Goal: Task Accomplishment & Management: Manage account settings

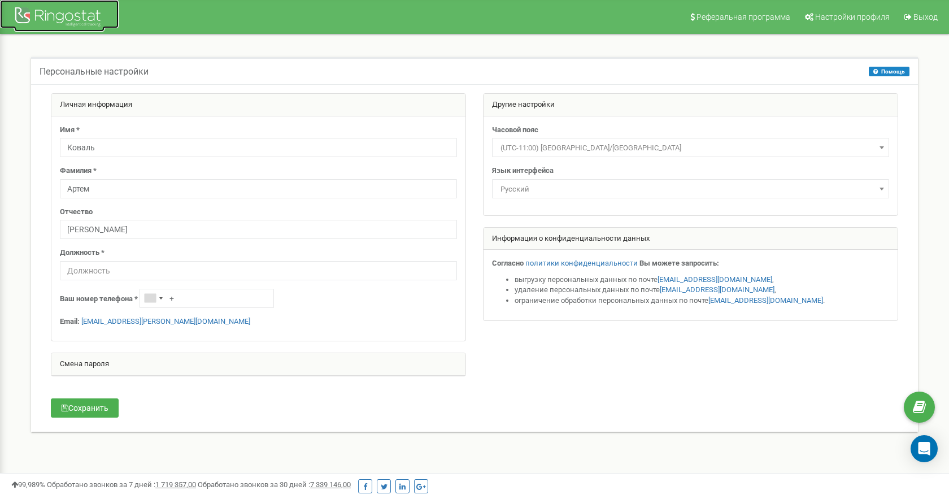
click at [45, 12] on div at bounding box center [59, 18] width 90 height 27
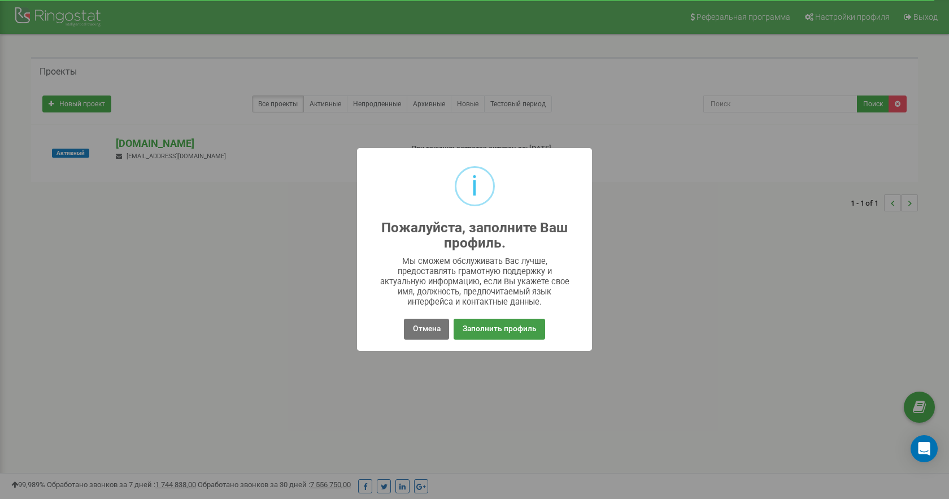
click at [488, 324] on button "Заполнить профиль" at bounding box center [499, 329] width 91 height 21
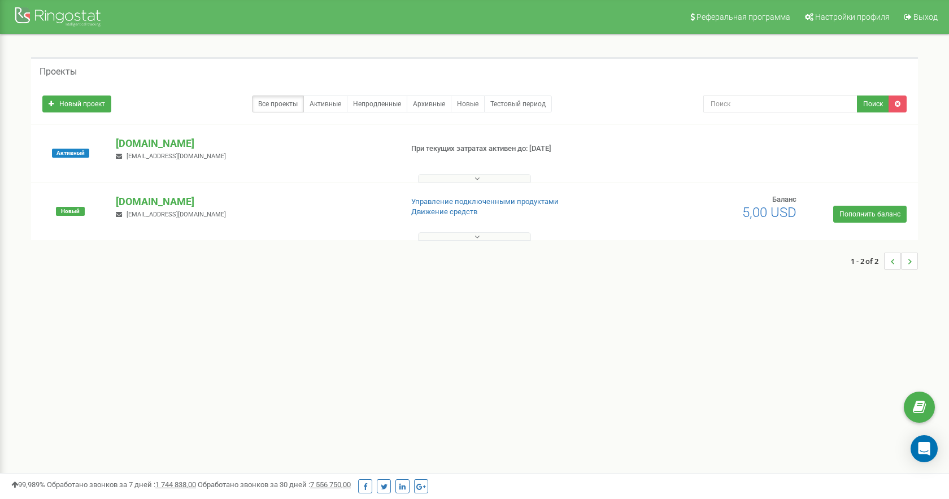
click at [476, 236] on icon at bounding box center [477, 237] width 5 height 8
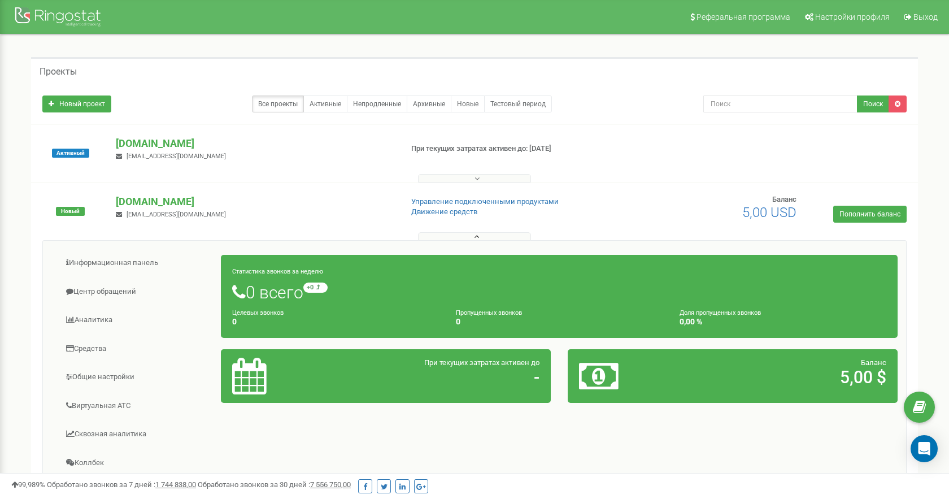
click at [442, 206] on p "Управление подключенными продуктами" at bounding box center [512, 202] width 203 height 11
click at [472, 217] on p "Движение средств" at bounding box center [512, 212] width 203 height 11
click at [466, 225] on div "Новый [DOMAIN_NAME] [EMAIL_ADDRESS][DOMAIN_NAME] Управление подключенными проду…" at bounding box center [474, 216] width 881 height 45
click at [465, 232] on button at bounding box center [474, 236] width 113 height 8
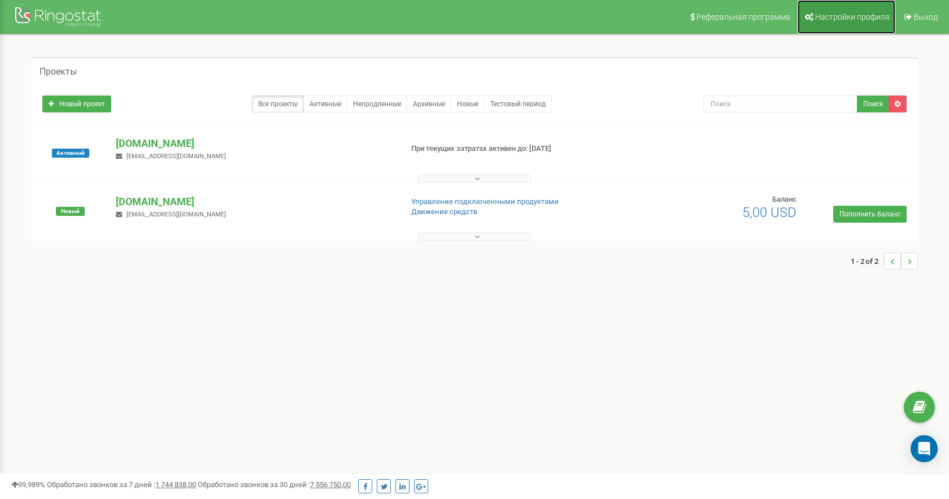
click at [826, 20] on span "Настройки профиля" at bounding box center [852, 16] width 75 height 9
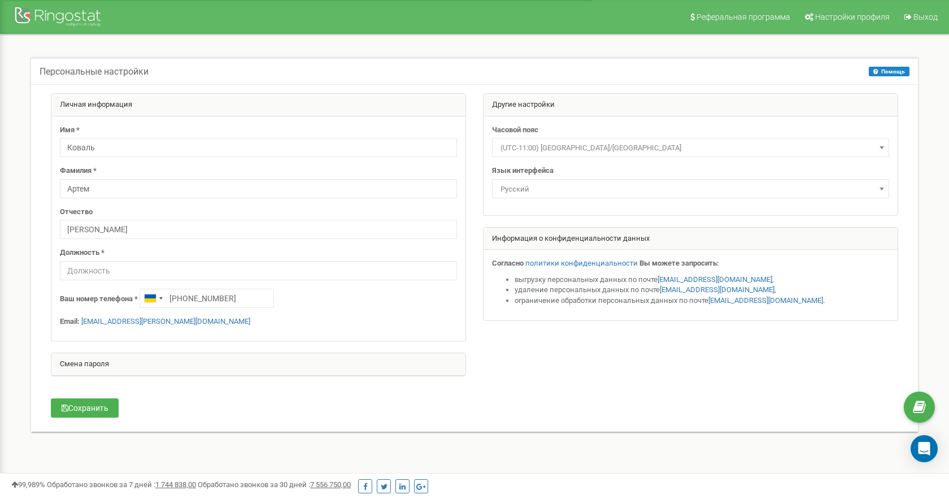
scroll to position [6, 0]
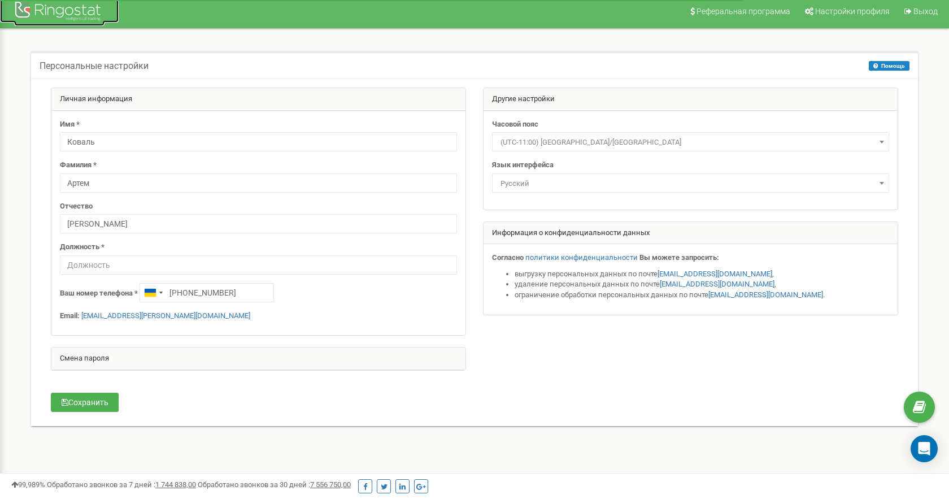
click at [63, 23] on div at bounding box center [59, 12] width 90 height 27
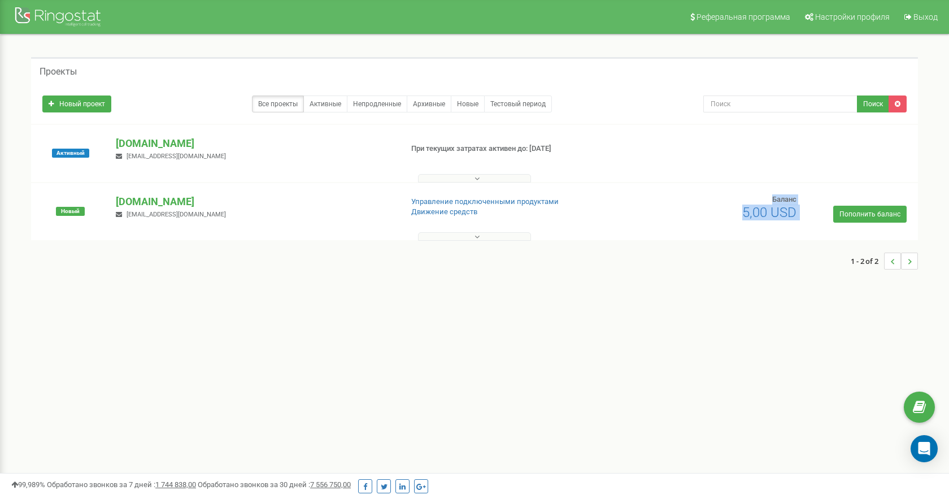
drag, startPoint x: 936, startPoint y: 220, endPoint x: 724, endPoint y: 223, distance: 211.3
click at [725, 238] on div "Проекты Новый проект Все проекты Активные Непродленные Архивные Новые Тестовый …" at bounding box center [474, 168] width 932 height 269
click at [639, 204] on div "Новый asbc.com.ua artem.koval@ion.ua Управление подключенными продуктами Движен…" at bounding box center [474, 216] width 881 height 45
click at [71, 209] on span "Новый" at bounding box center [70, 211] width 29 height 9
click at [80, 211] on span "Новый" at bounding box center [70, 211] width 29 height 9
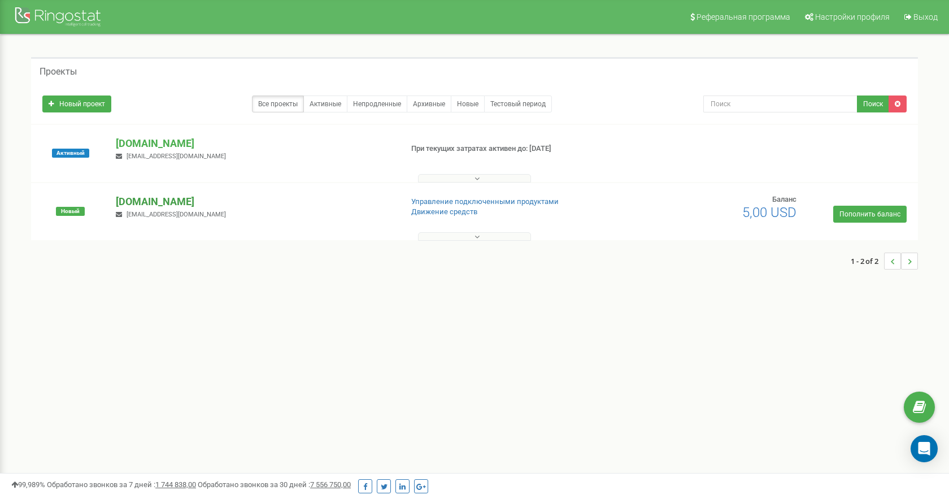
click at [140, 207] on p "[DOMAIN_NAME]" at bounding box center [254, 201] width 277 height 15
click at [142, 198] on p "[DOMAIN_NAME]" at bounding box center [254, 201] width 277 height 15
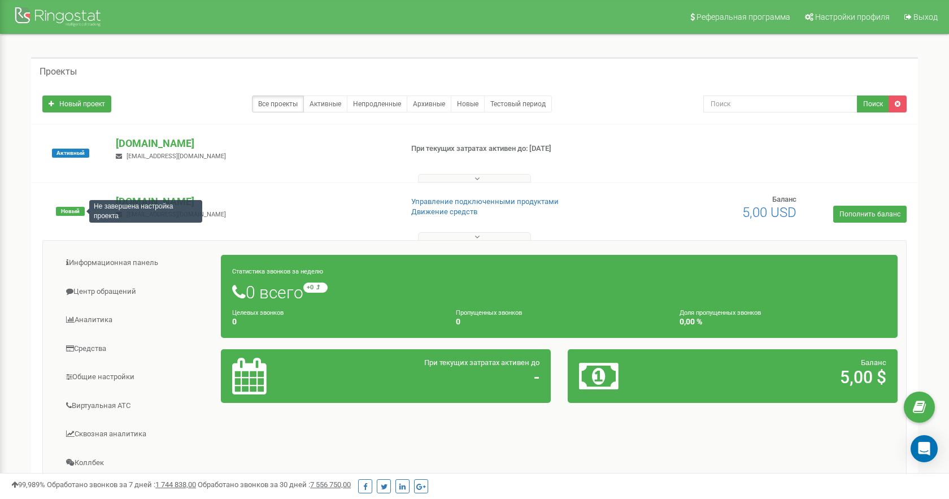
click at [70, 212] on span "Новый" at bounding box center [70, 211] width 29 height 9
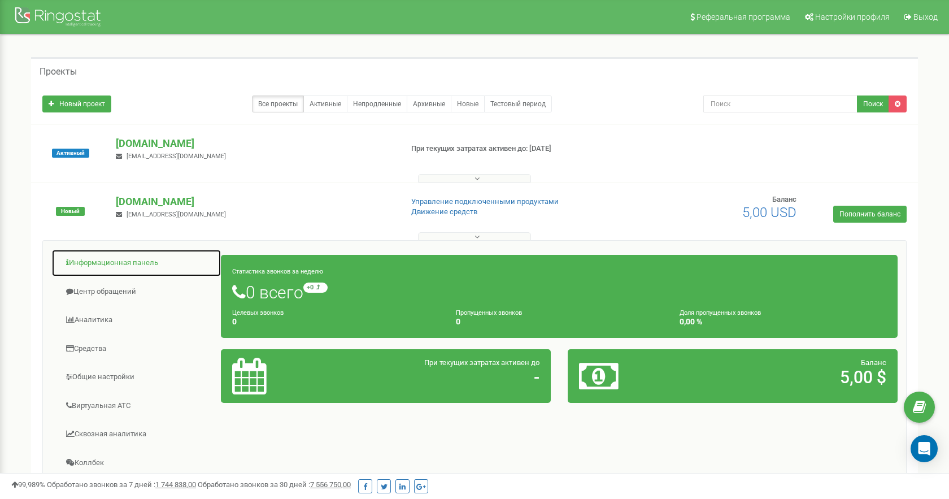
click at [114, 266] on link "Информационная панель" at bounding box center [136, 263] width 170 height 28
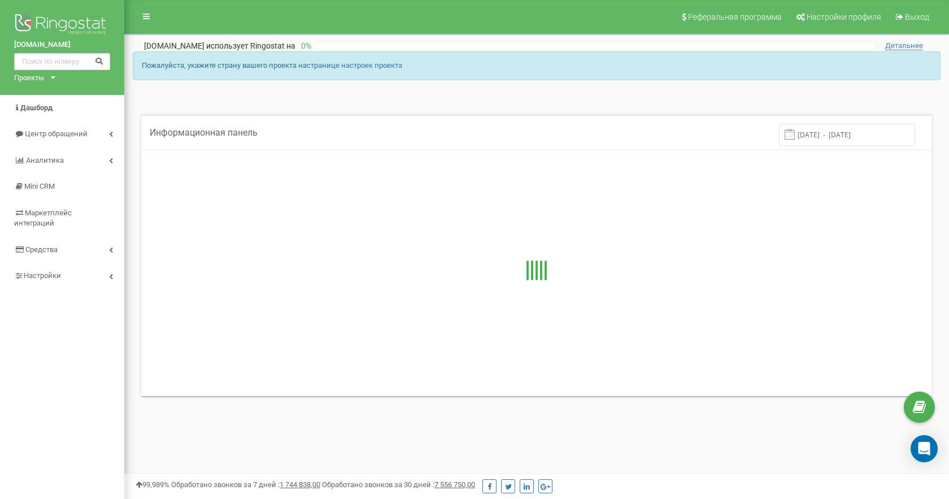
click at [49, 82] on div "Проекты [DOMAIN_NAME] [DOMAIN_NAME]" at bounding box center [32, 78] width 37 height 11
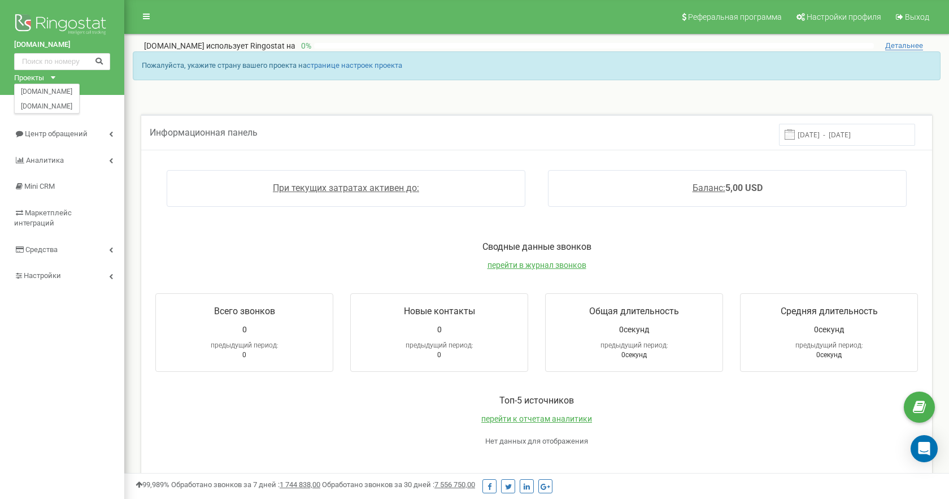
click at [95, 84] on div "[DOMAIN_NAME] Проекты [DOMAIN_NAME] [DOMAIN_NAME]" at bounding box center [62, 47] width 124 height 95
click at [112, 273] on icon at bounding box center [111, 276] width 4 height 6
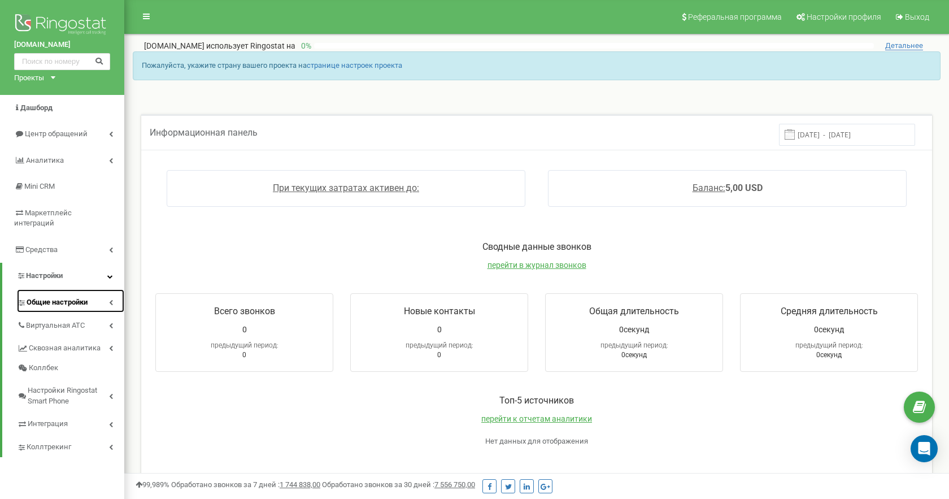
click at [97, 297] on link "Общие настройки" at bounding box center [70, 300] width 107 height 23
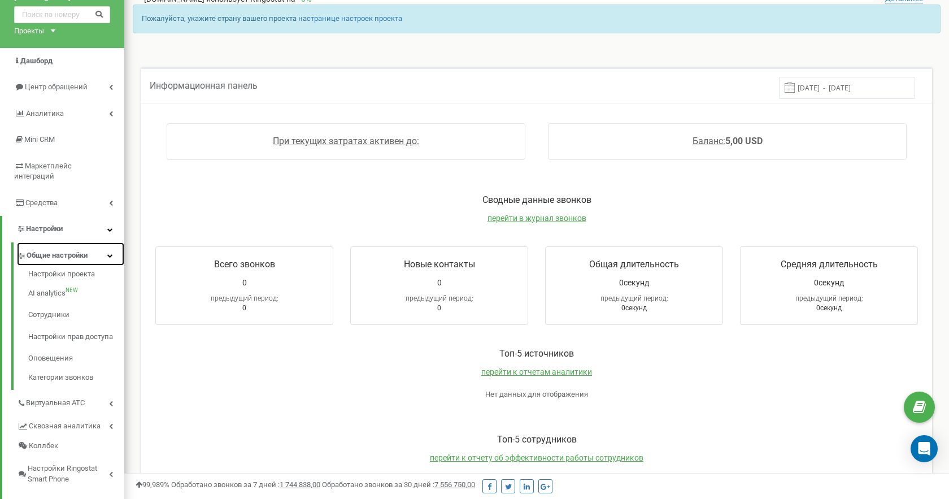
scroll to position [42, 0]
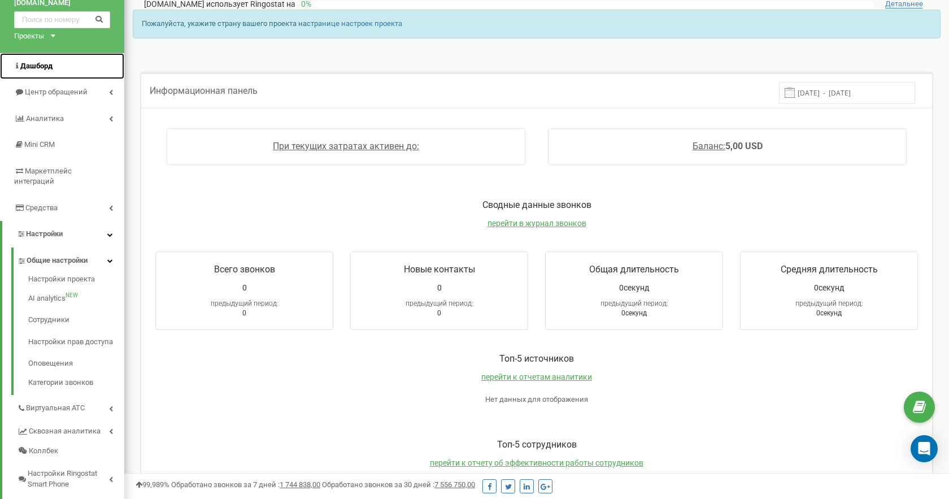
click at [41, 66] on span "Дашборд" at bounding box center [36, 66] width 32 height 8
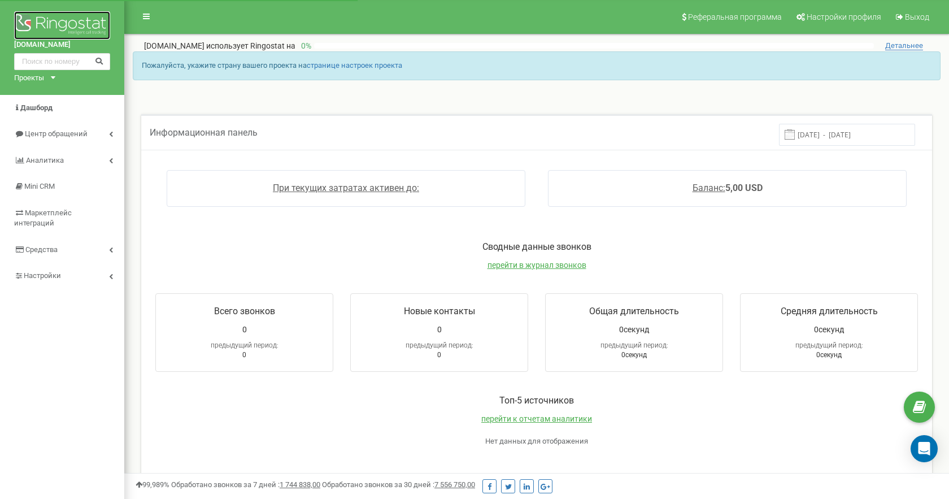
click at [49, 23] on img at bounding box center [62, 25] width 96 height 28
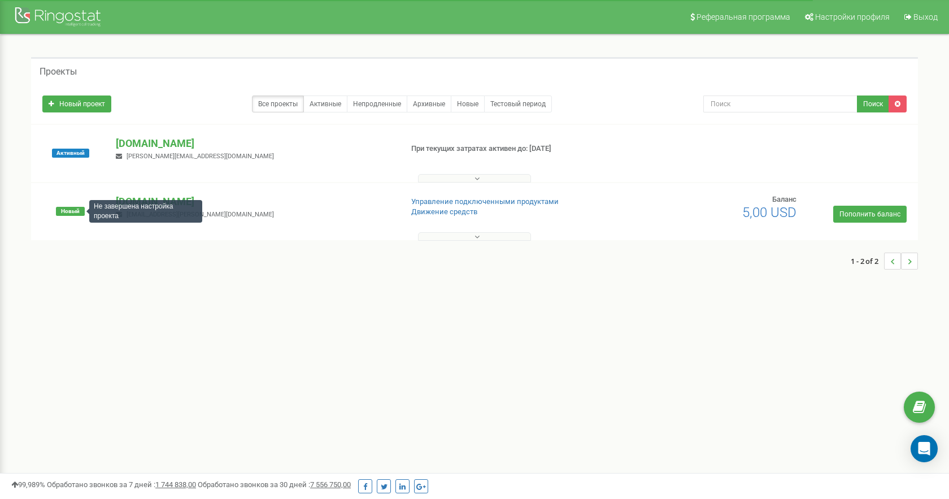
click at [68, 210] on span "Новый" at bounding box center [70, 211] width 29 height 9
click at [69, 210] on span "Новый" at bounding box center [70, 211] width 29 height 9
click at [165, 204] on p "[DOMAIN_NAME]" at bounding box center [254, 201] width 277 height 15
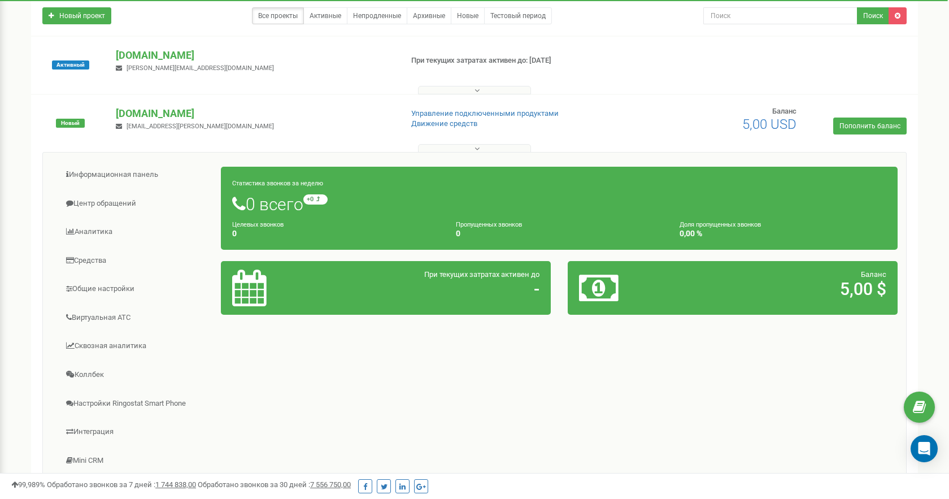
scroll to position [151, 0]
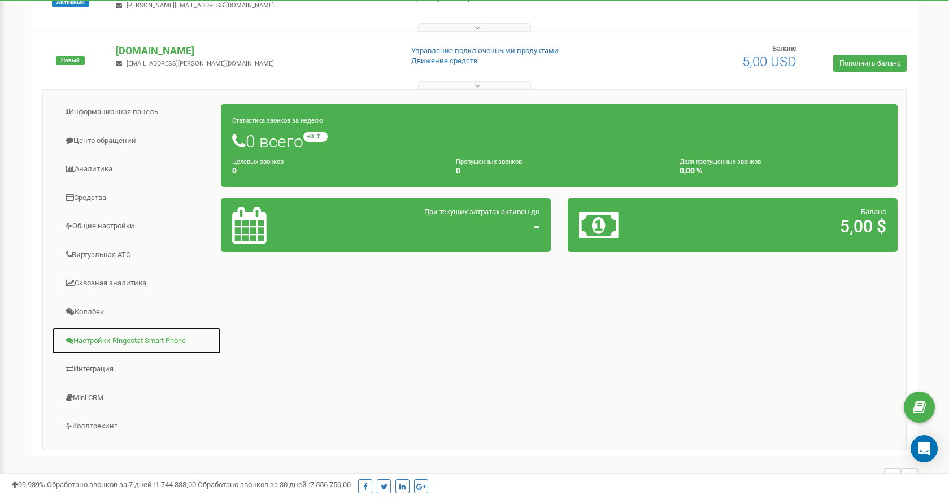
click at [95, 345] on link "Настройки Ringostat Smart Phone" at bounding box center [136, 341] width 170 height 28
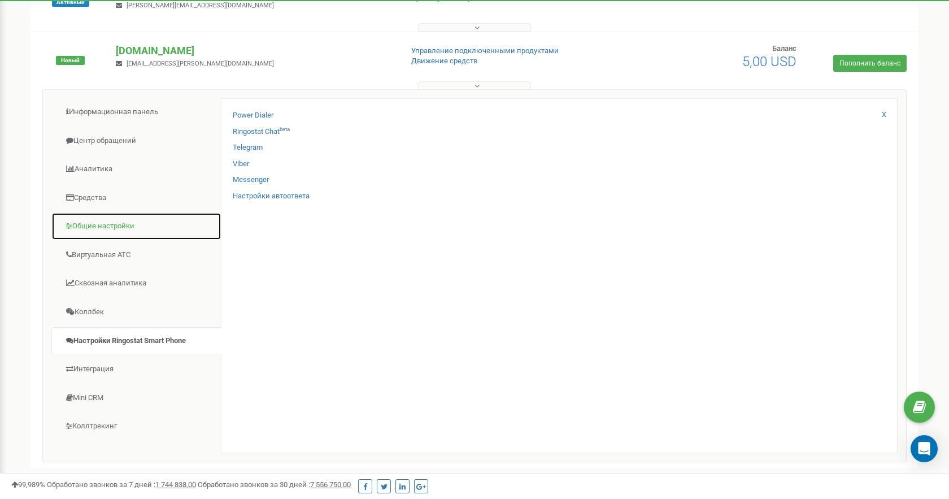
click at [127, 225] on link "Общие настройки" at bounding box center [136, 226] width 170 height 28
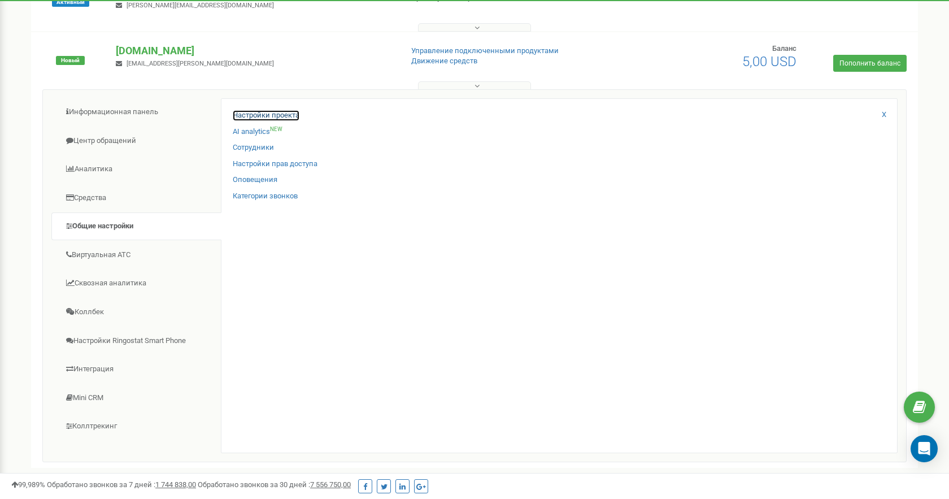
click at [264, 115] on link "Настройки проекта" at bounding box center [266, 115] width 67 height 11
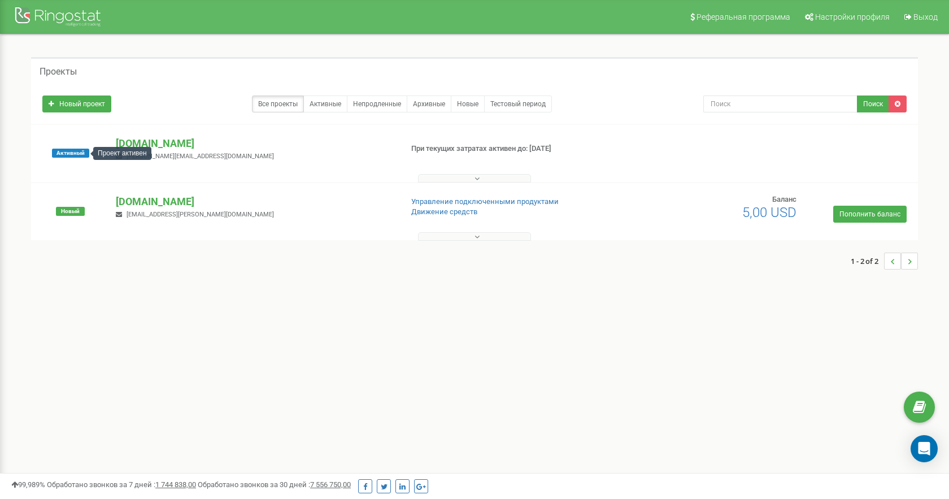
click at [81, 150] on span "Активный" at bounding box center [70, 153] width 37 height 9
click at [124, 146] on p "[DOMAIN_NAME]" at bounding box center [254, 143] width 277 height 15
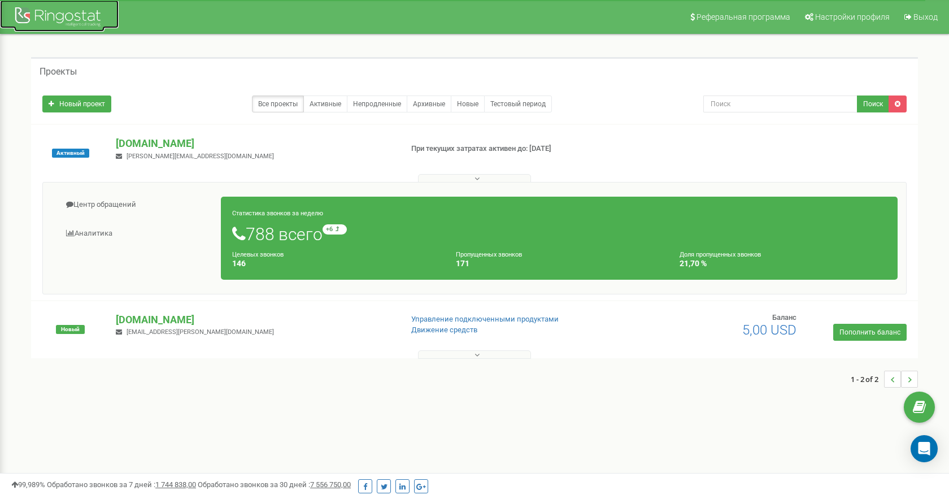
click at [28, 22] on div at bounding box center [59, 18] width 90 height 27
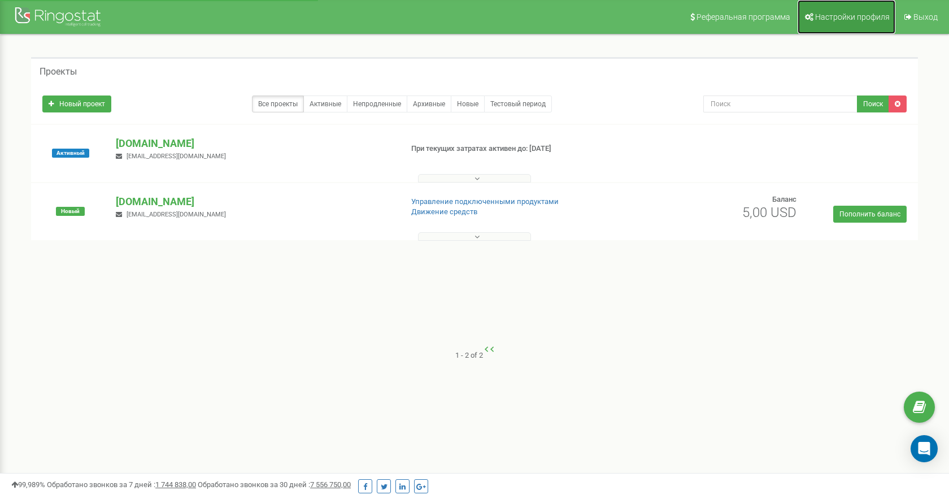
click at [852, 21] on link "Настройки профиля" at bounding box center [847, 17] width 98 height 34
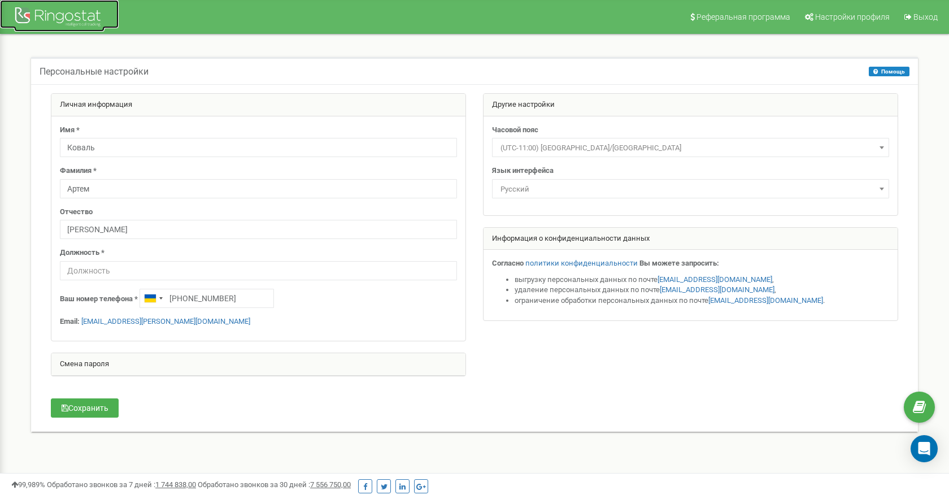
click at [44, 15] on div at bounding box center [59, 18] width 90 height 27
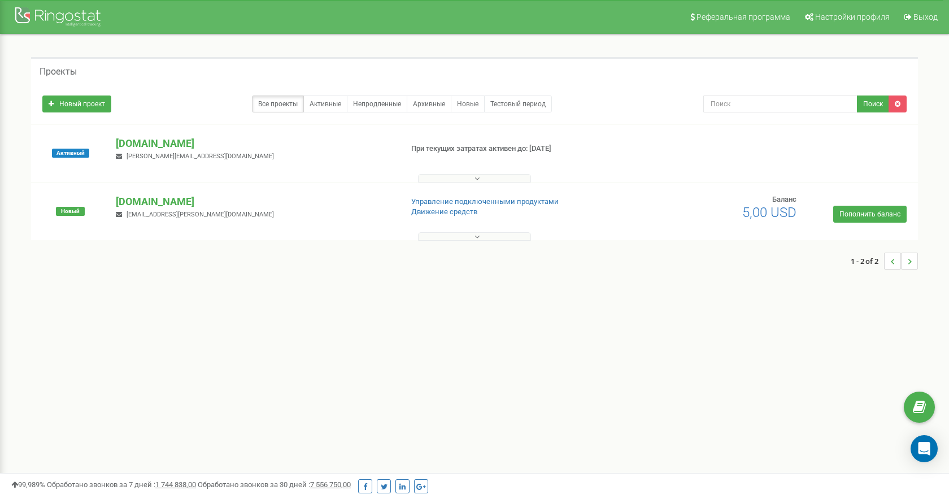
click at [76, 213] on span "Новый" at bounding box center [70, 211] width 29 height 9
click at [123, 217] on small "artem.koval@ion.ua" at bounding box center [195, 214] width 158 height 7
click at [126, 207] on p "[DOMAIN_NAME]" at bounding box center [254, 201] width 277 height 15
click at [127, 199] on p "[DOMAIN_NAME]" at bounding box center [254, 201] width 277 height 15
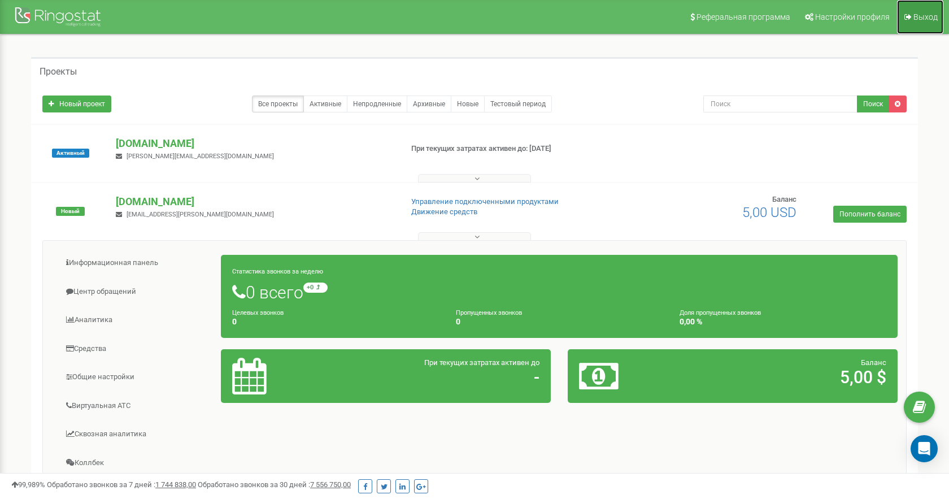
click at [933, 14] on span "Выход" at bounding box center [925, 16] width 24 height 9
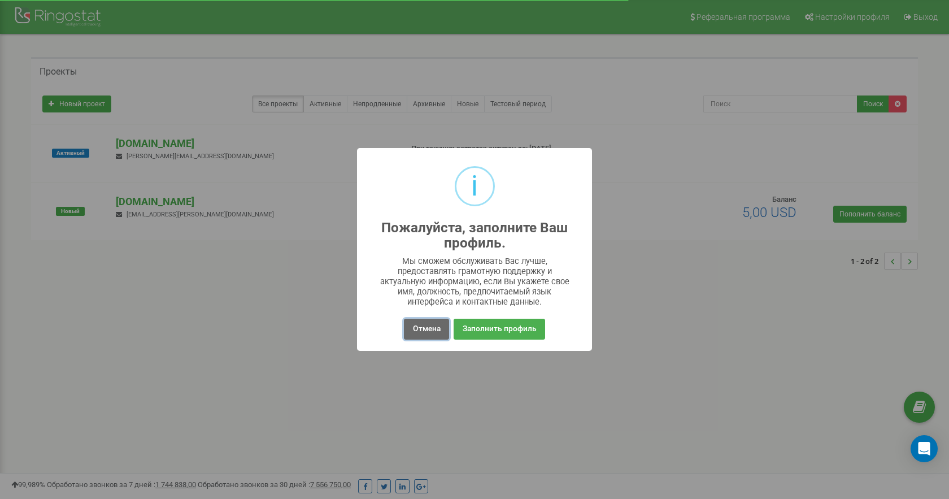
click at [423, 323] on button "Отмена" at bounding box center [426, 329] width 45 height 21
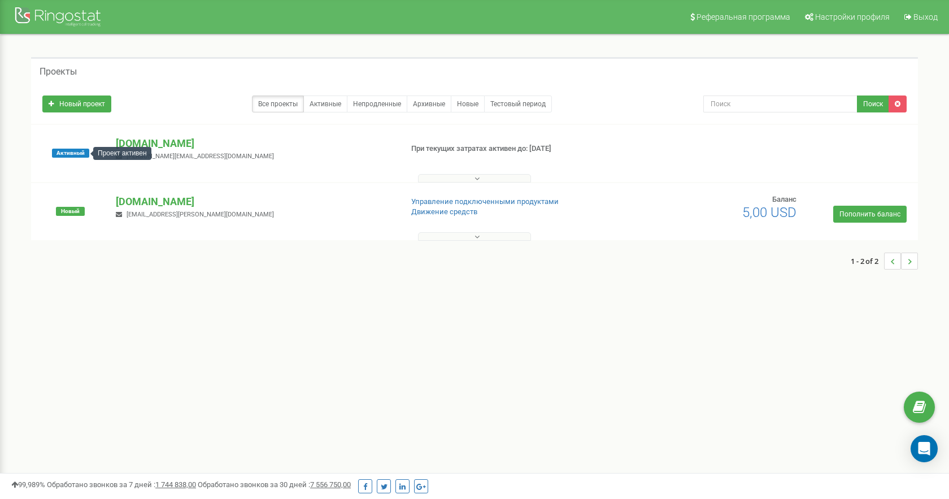
click at [47, 162] on div "Активный" at bounding box center [70, 153] width 73 height 34
click at [60, 155] on span "Активный" at bounding box center [70, 153] width 37 height 9
click at [63, 162] on div "Активный" at bounding box center [70, 153] width 73 height 34
click at [64, 158] on div "Активный" at bounding box center [70, 153] width 73 height 34
click at [65, 147] on div "Активный" at bounding box center [70, 153] width 73 height 34
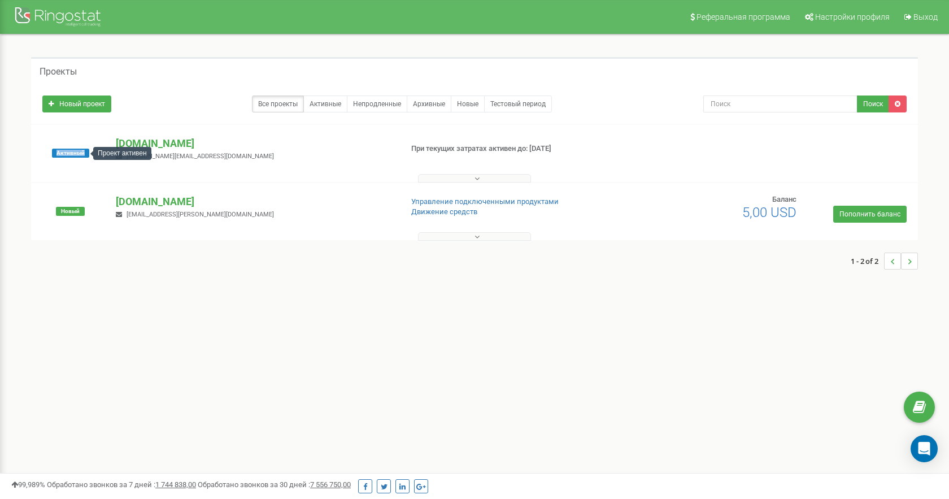
click at [65, 147] on div "Активный" at bounding box center [70, 153] width 73 height 34
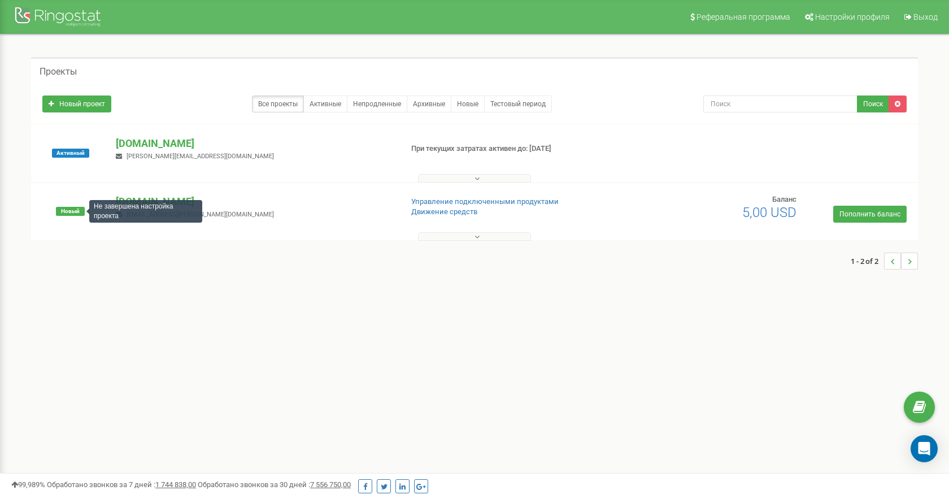
click at [70, 207] on span "Новый" at bounding box center [70, 211] width 29 height 9
click at [64, 216] on div "Новый" at bounding box center [70, 211] width 73 height 34
click at [72, 215] on span "Новый" at bounding box center [70, 211] width 29 height 9
click at [72, 212] on span "Новый" at bounding box center [70, 211] width 29 height 9
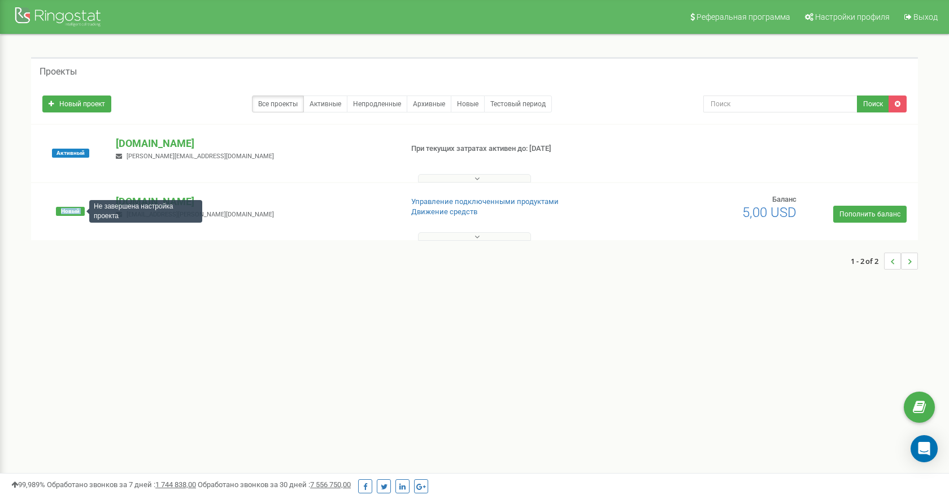
click at [72, 212] on span "Новый" at bounding box center [70, 211] width 29 height 9
click at [114, 211] on div "Не завершена настройка проекта" at bounding box center [145, 211] width 113 height 23
click at [138, 210] on div "Не завершена настройка проекта" at bounding box center [145, 211] width 113 height 23
click at [126, 137] on p "[DOMAIN_NAME]" at bounding box center [254, 143] width 277 height 15
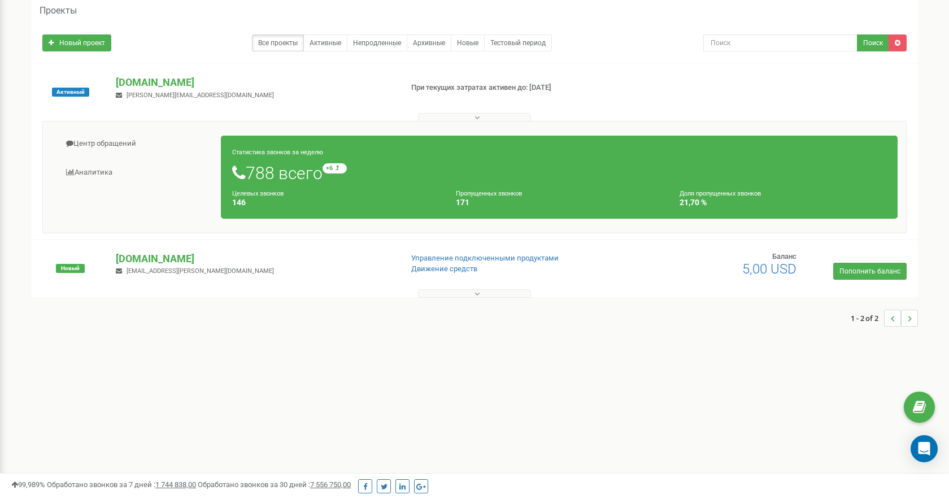
scroll to position [60, 0]
click at [151, 262] on p "[DOMAIN_NAME]" at bounding box center [254, 259] width 277 height 15
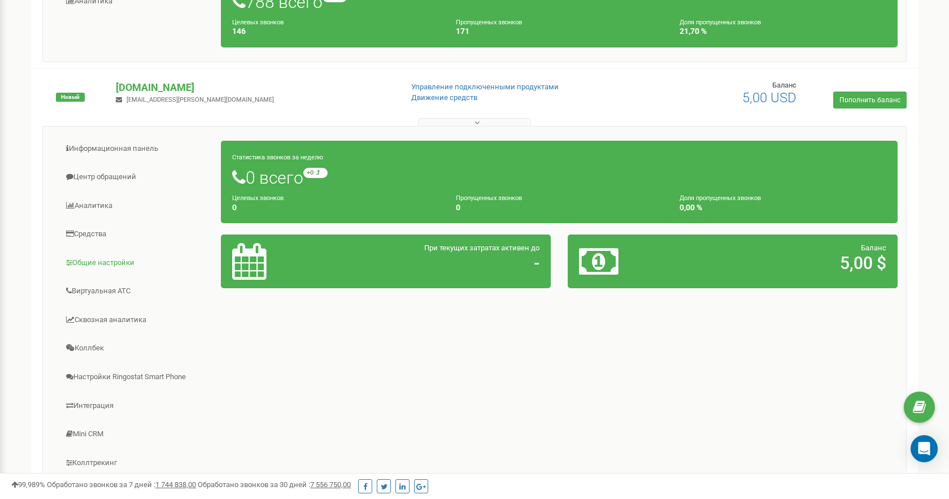
scroll to position [289, 0]
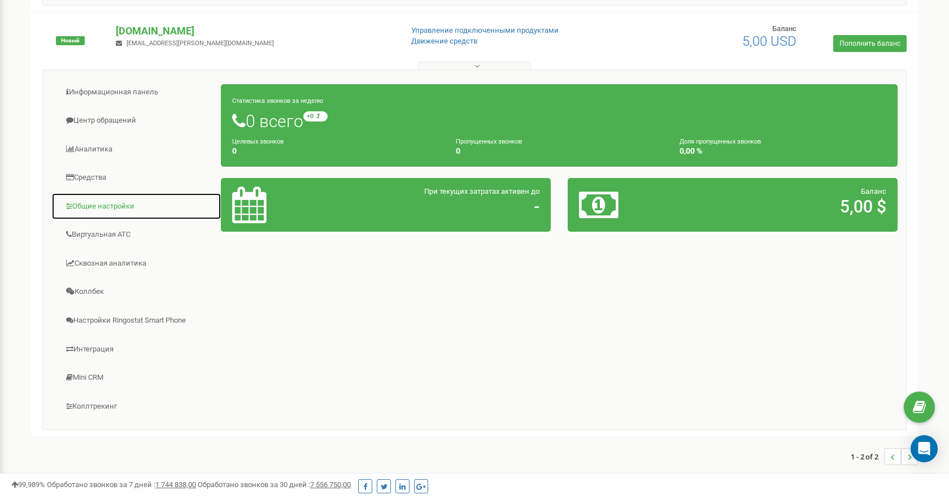
click at [98, 212] on link "Общие настройки" at bounding box center [136, 207] width 170 height 28
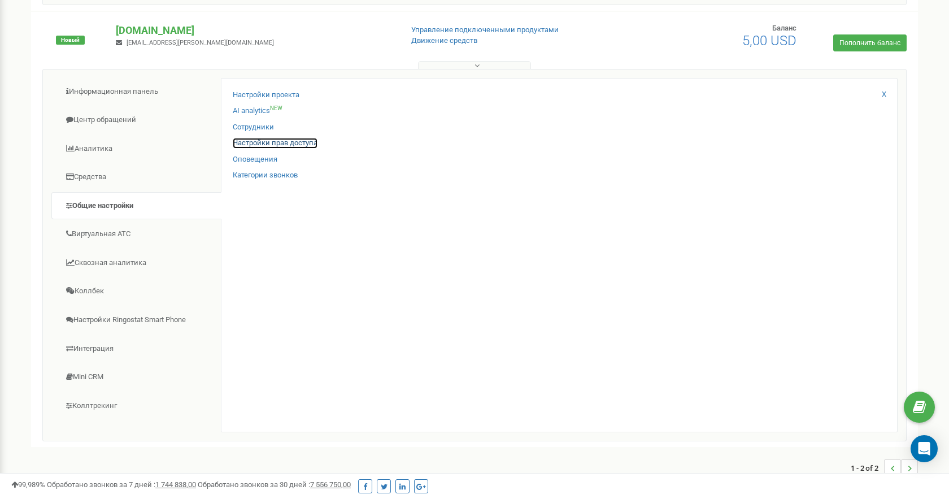
click at [269, 145] on link "Настройки прав доступа" at bounding box center [275, 143] width 85 height 11
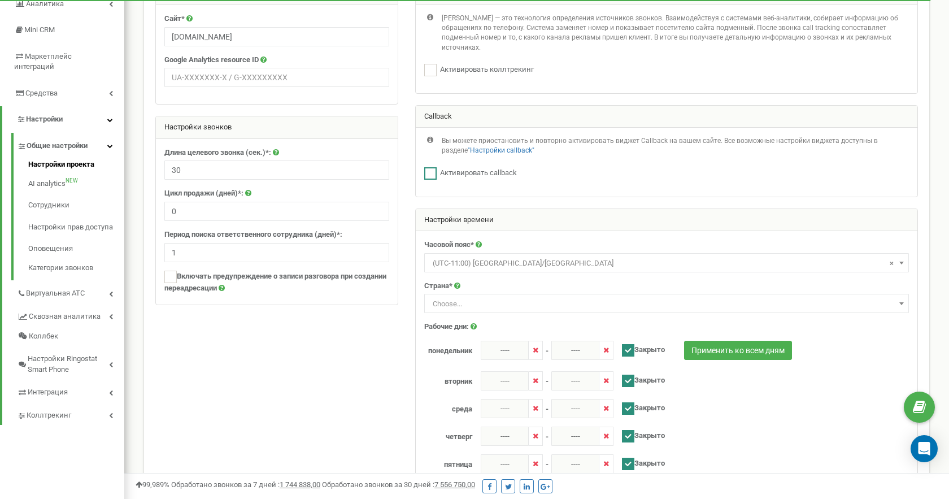
scroll to position [155, 0]
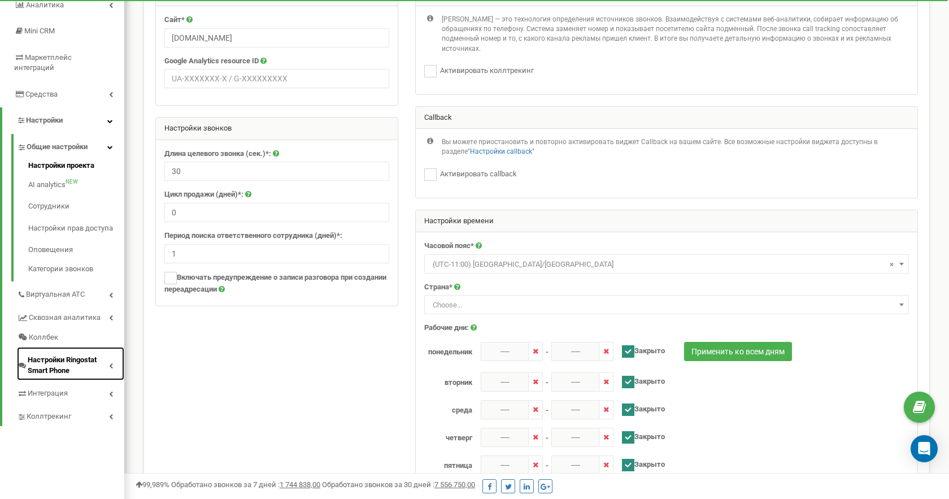
click at [102, 355] on span "Настройки Ringostat Smart Phone" at bounding box center [68, 365] width 81 height 21
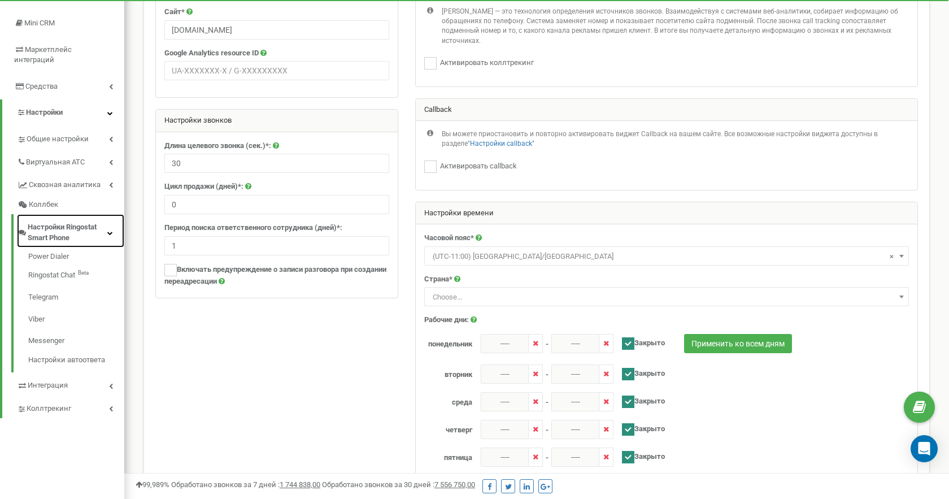
scroll to position [166, 0]
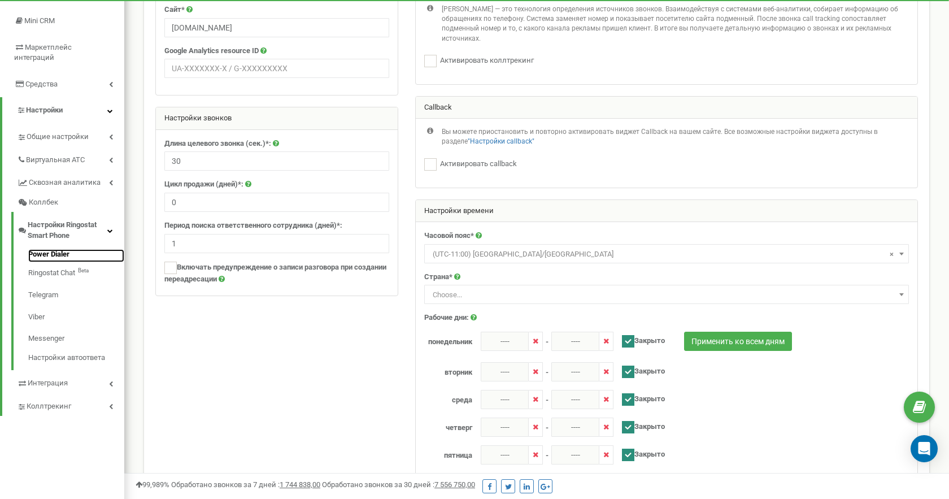
click at [45, 249] on link "Power Dialer" at bounding box center [76, 256] width 96 height 14
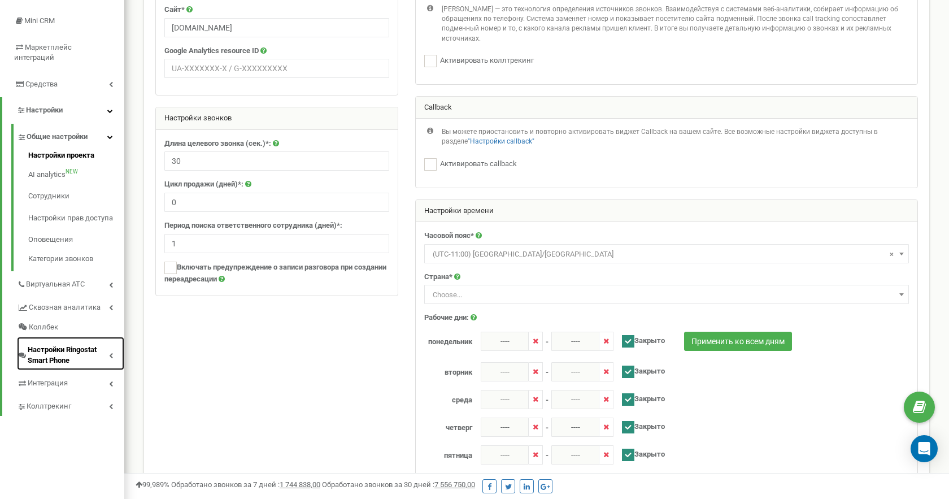
click at [79, 346] on span "Настройки Ringostat Smart Phone" at bounding box center [68, 355] width 81 height 21
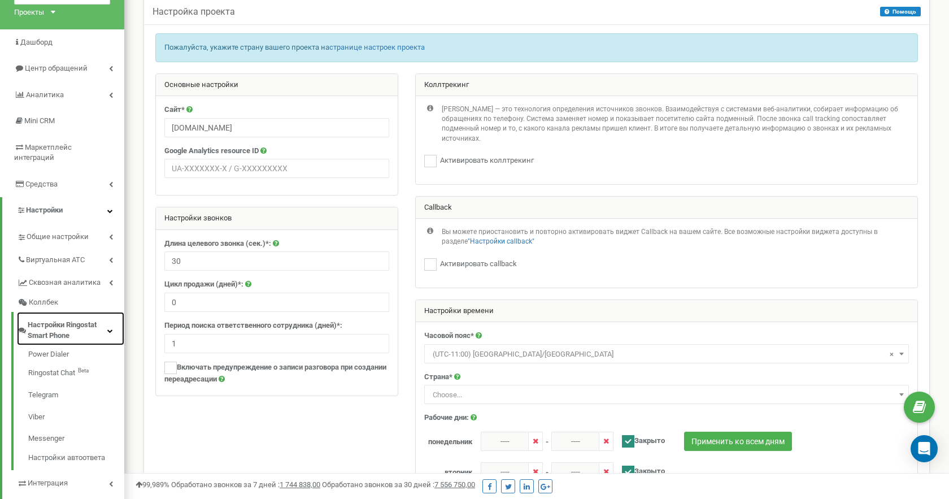
scroll to position [43, 0]
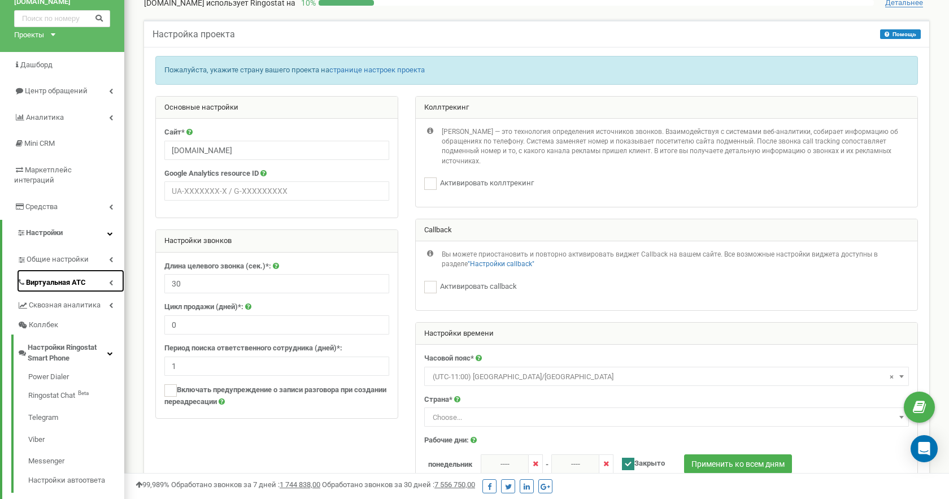
click at [107, 271] on link "Виртуальная АТС" at bounding box center [70, 280] width 107 height 23
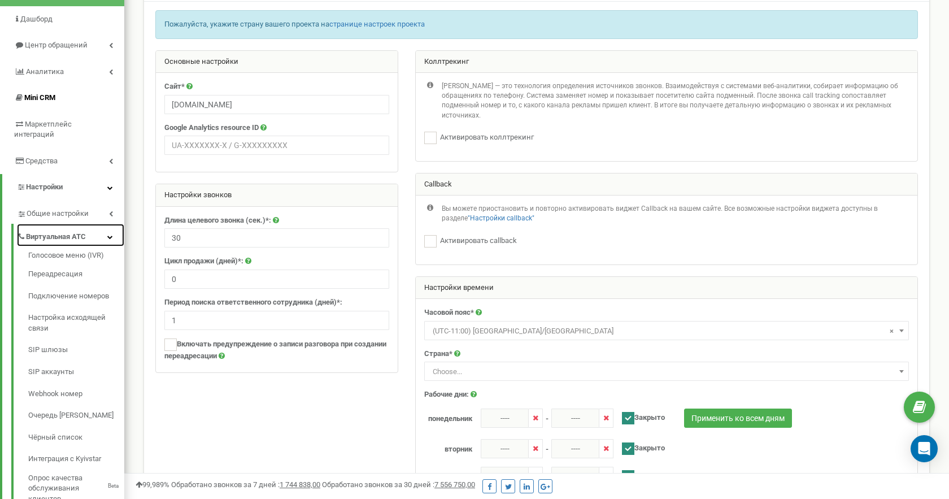
scroll to position [83, 0]
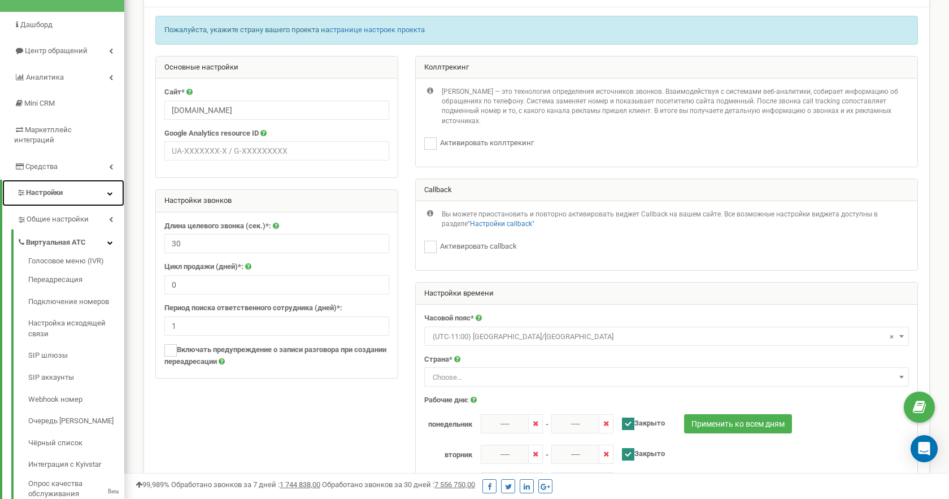
click at [69, 184] on link "Настройки" at bounding box center [63, 193] width 122 height 27
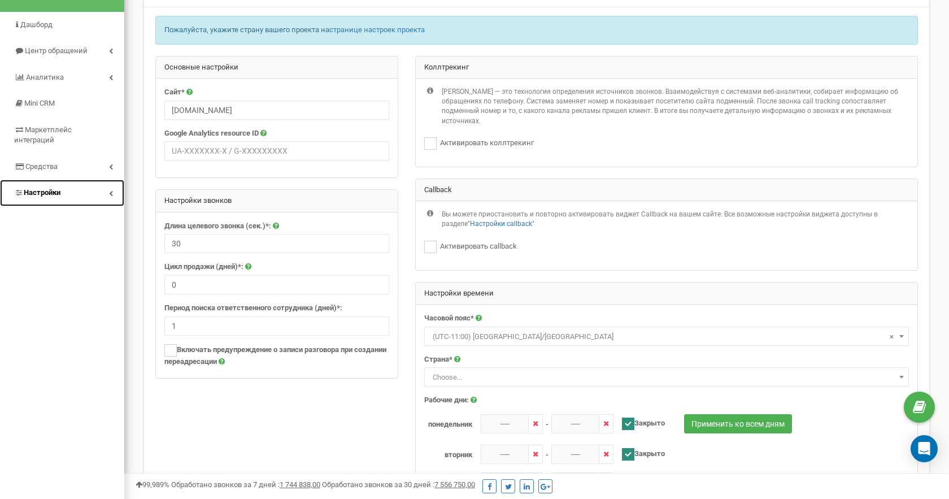
click at [80, 182] on link "Настройки" at bounding box center [62, 193] width 124 height 27
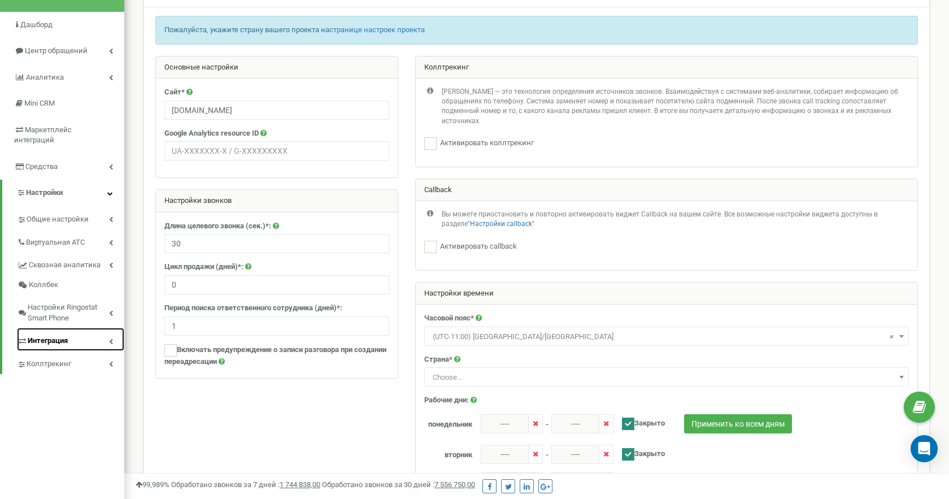
click at [55, 336] on link "Интеграция" at bounding box center [70, 339] width 107 height 23
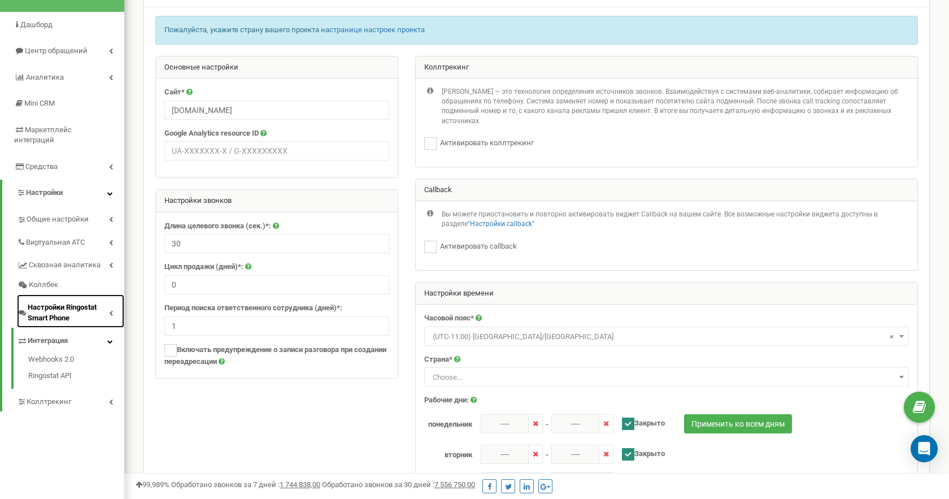
click at [69, 307] on span "Настройки Ringostat Smart Phone" at bounding box center [68, 312] width 81 height 21
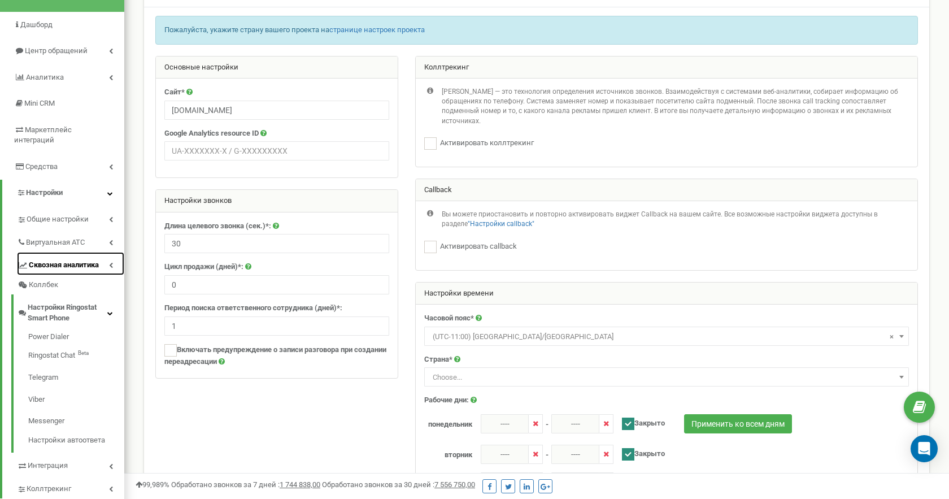
click at [54, 260] on span "Сквозная аналитика" at bounding box center [64, 265] width 70 height 11
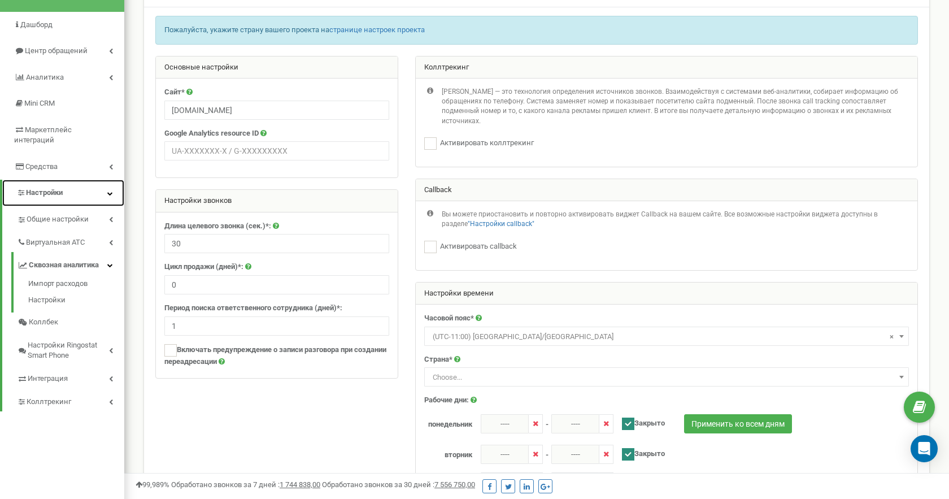
click at [62, 189] on link "Настройки" at bounding box center [63, 193] width 122 height 27
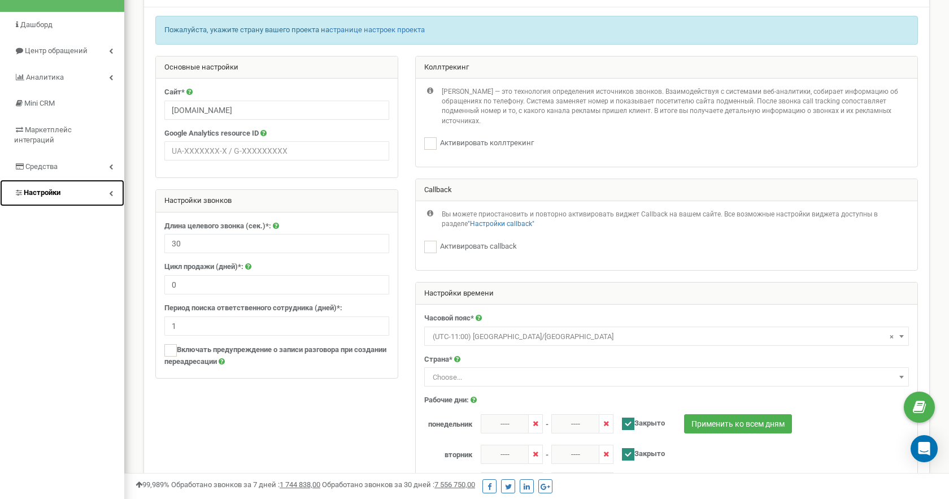
click at [73, 186] on link "Настройки" at bounding box center [62, 193] width 124 height 27
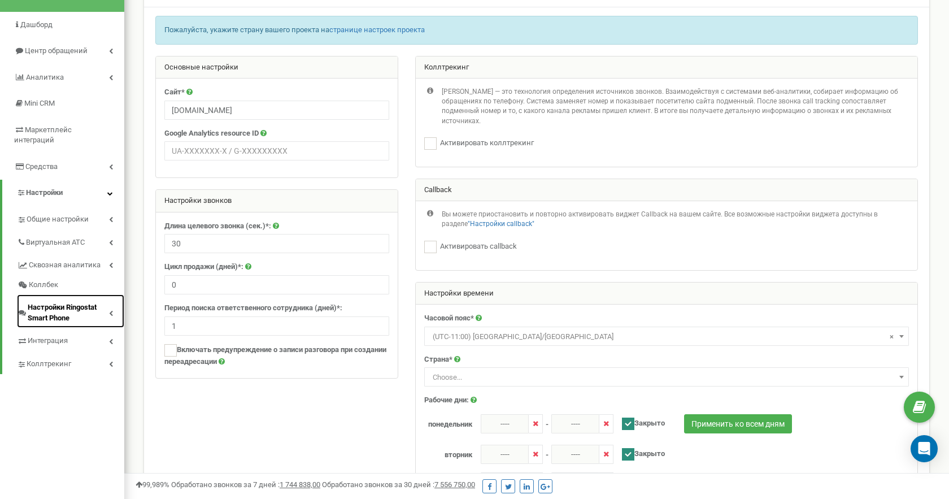
click at [77, 305] on span "Настройки Ringostat Smart Phone" at bounding box center [68, 312] width 81 height 21
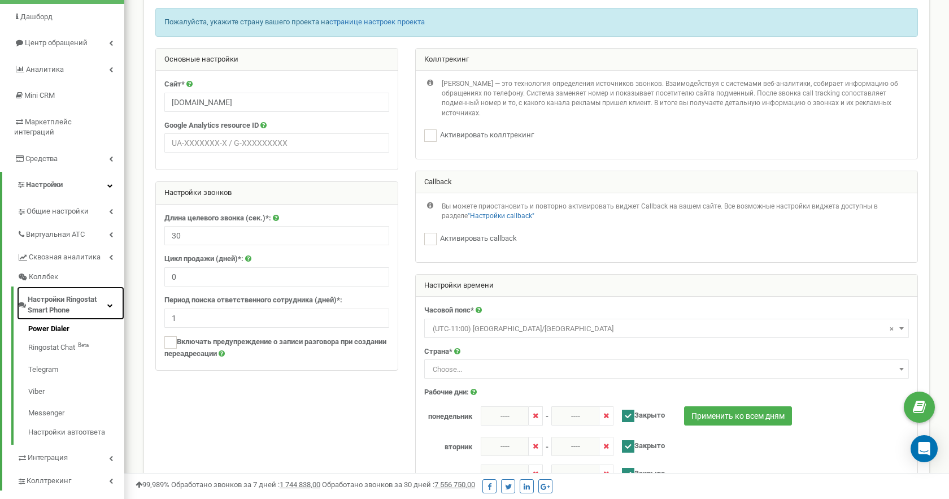
scroll to position [90, 0]
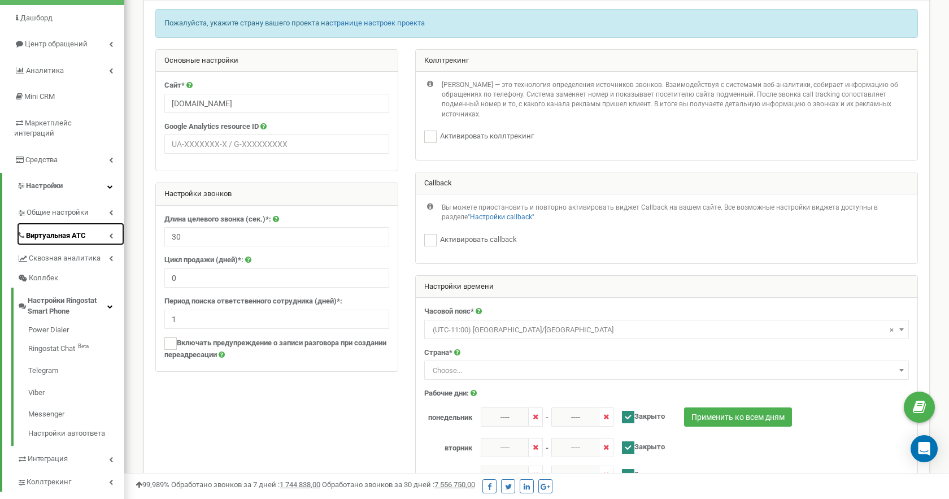
click at [99, 224] on link "Виртуальная АТС" at bounding box center [70, 234] width 107 height 23
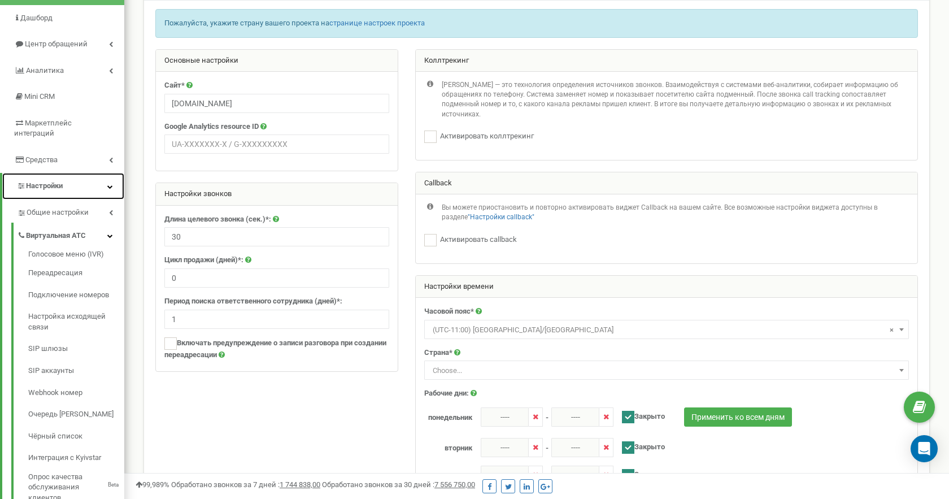
click at [79, 181] on link "Настройки" at bounding box center [63, 186] width 122 height 27
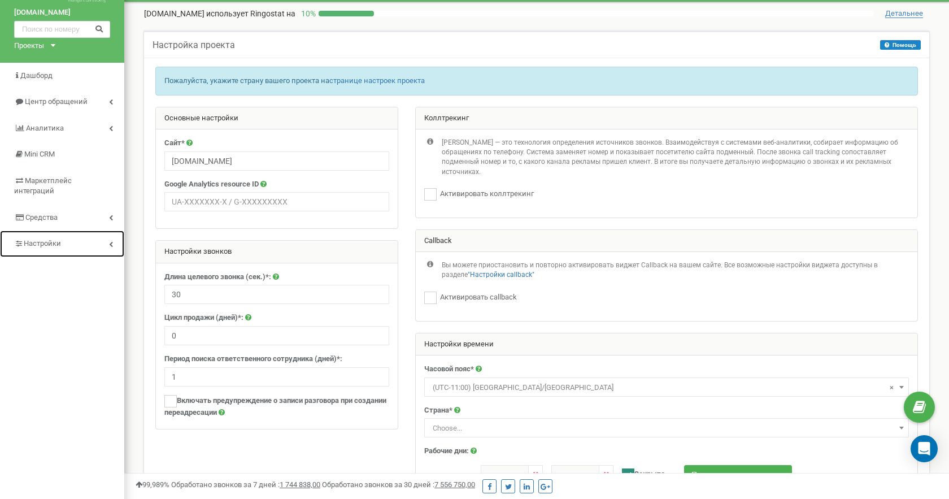
scroll to position [33, 0]
click at [105, 230] on link "Настройки" at bounding box center [62, 243] width 124 height 27
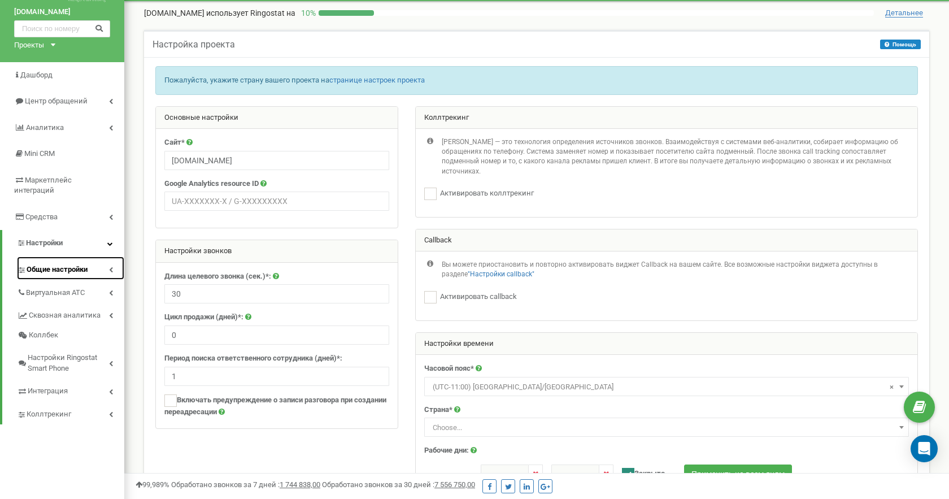
click at [94, 256] on link "Общие настройки" at bounding box center [70, 267] width 107 height 23
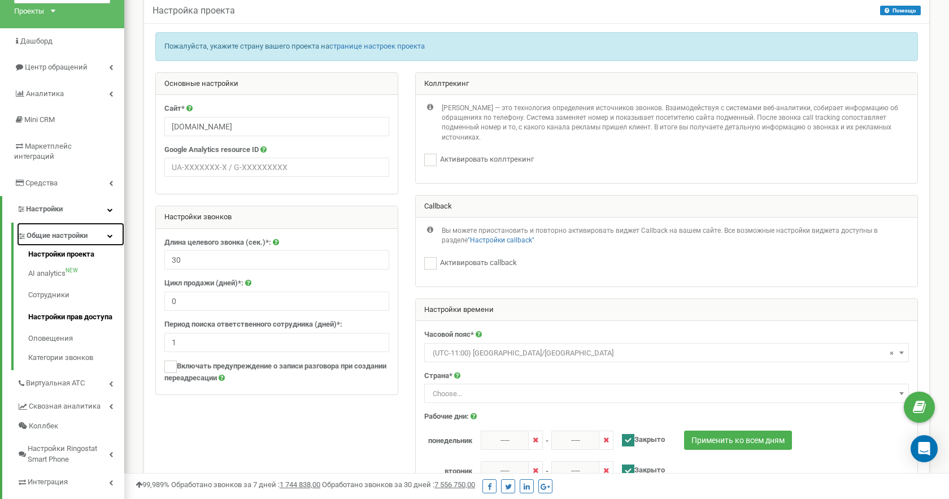
scroll to position [68, 0]
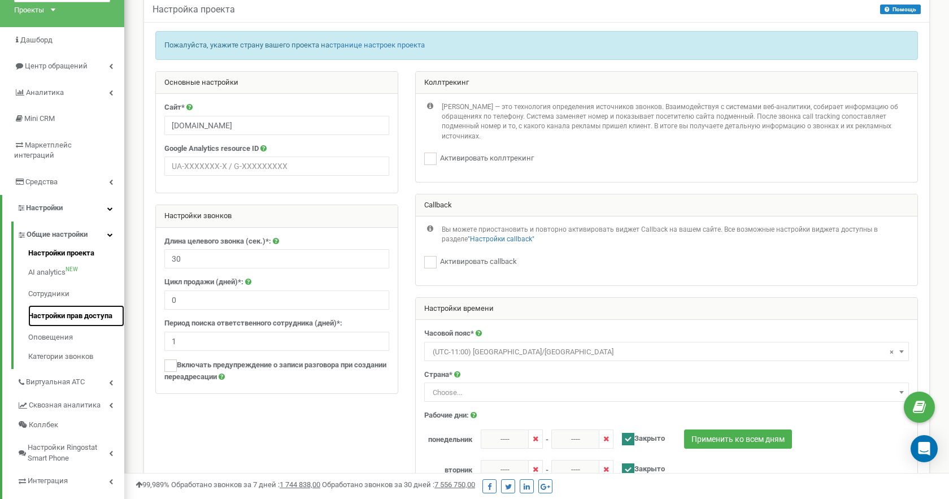
click at [81, 307] on link "Настройки прав доступа" at bounding box center [76, 316] width 96 height 22
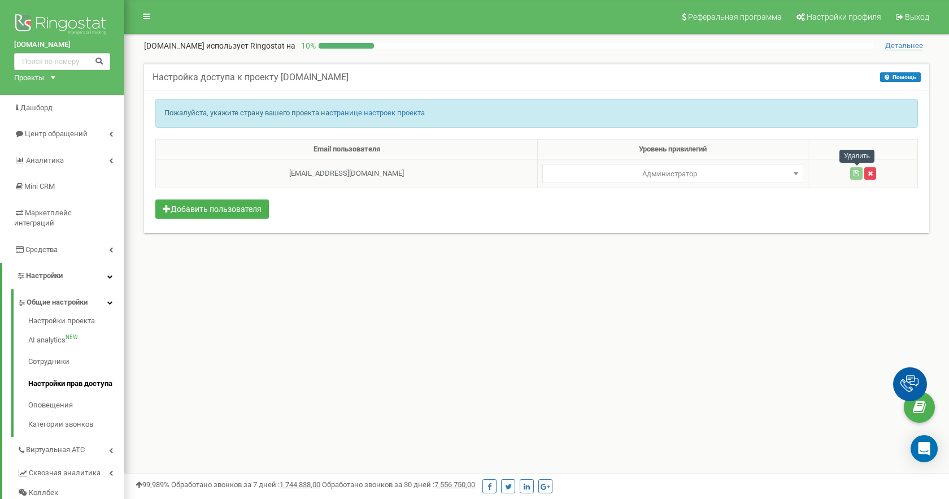
click at [868, 173] on icon "button" at bounding box center [870, 173] width 5 height 7
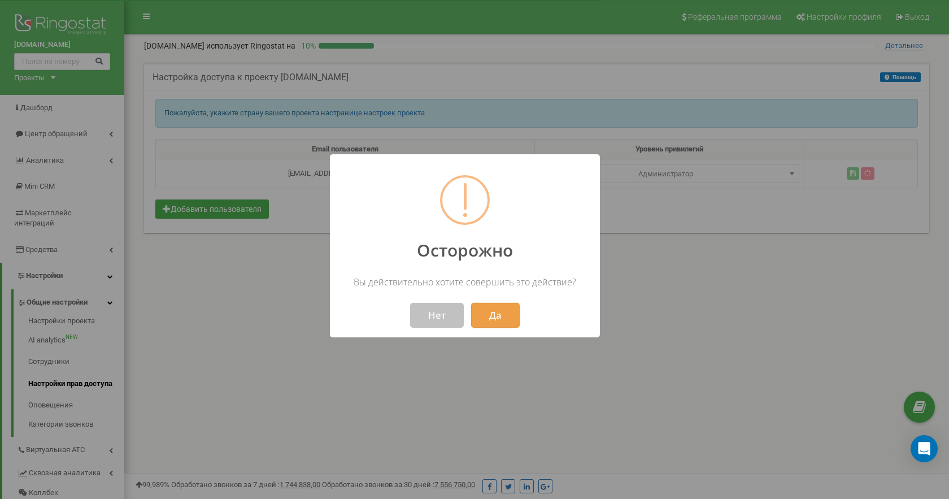
click at [494, 311] on button "Да" at bounding box center [495, 315] width 49 height 25
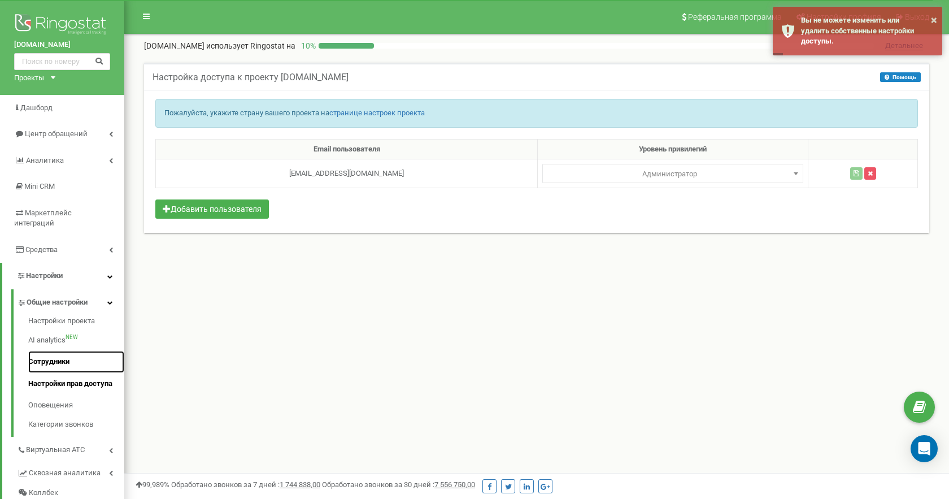
click at [77, 351] on link "Сотрудники" at bounding box center [76, 362] width 96 height 22
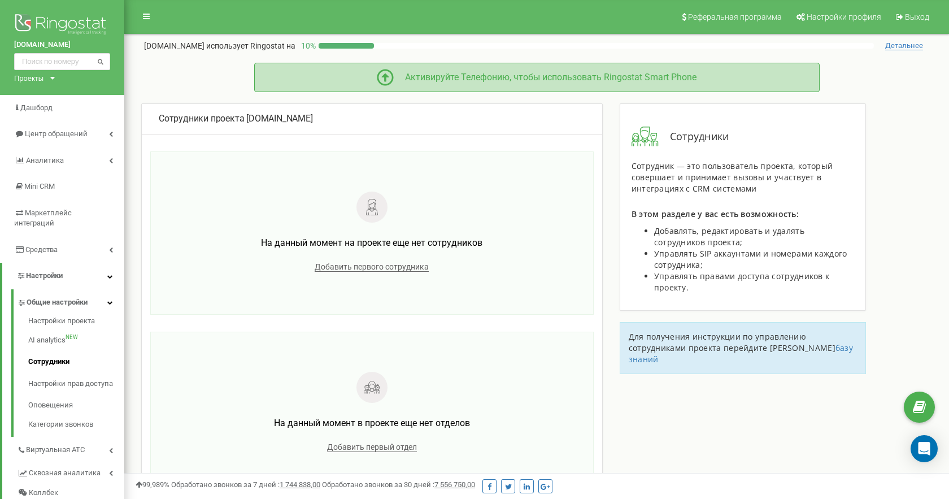
click at [459, 69] on div "Активируйте Телефонию, чтобы использовать Ringostat Smart Phone" at bounding box center [537, 77] width 530 height 17
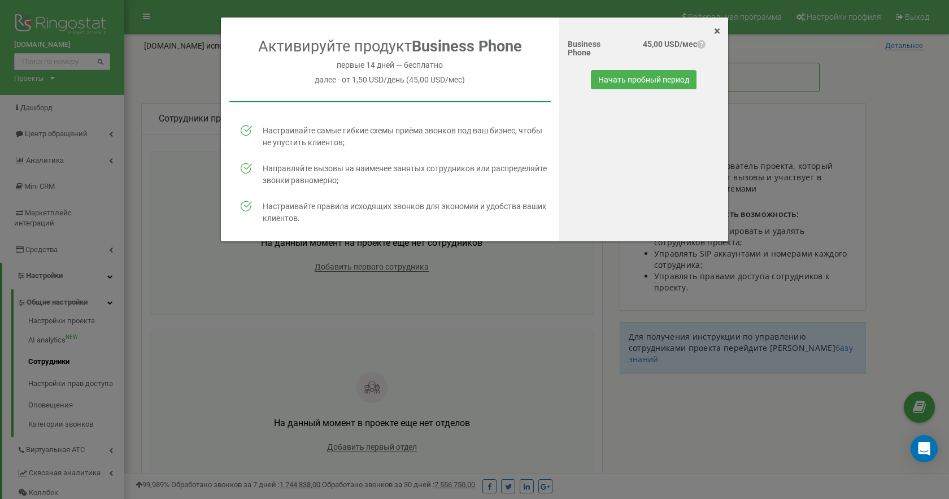
click at [715, 28] on span "×" at bounding box center [717, 31] width 6 height 14
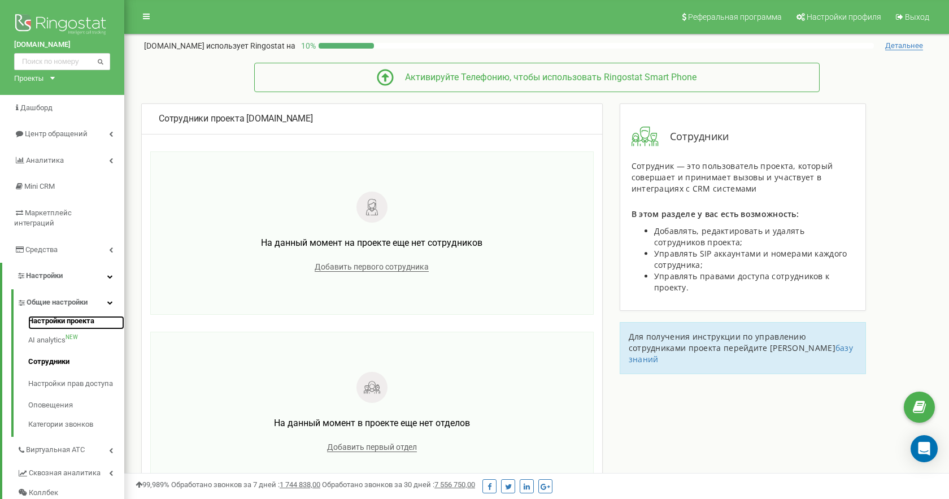
click at [86, 316] on link "Настройки проекта" at bounding box center [76, 323] width 96 height 14
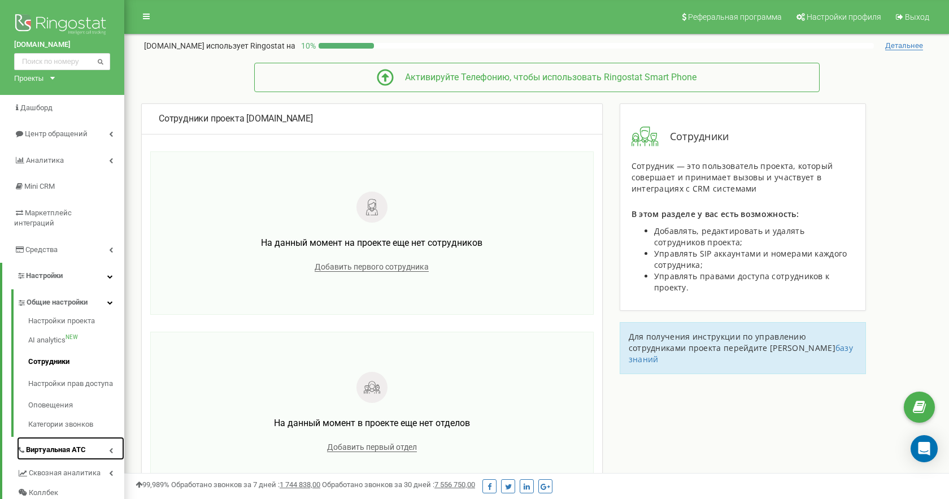
click at [88, 440] on link "Виртуальная АТС" at bounding box center [70, 448] width 107 height 23
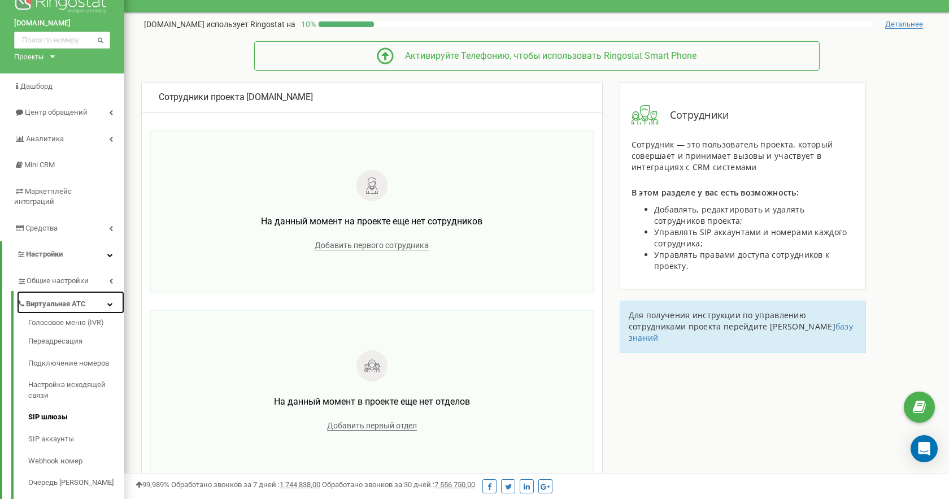
scroll to position [22, 0]
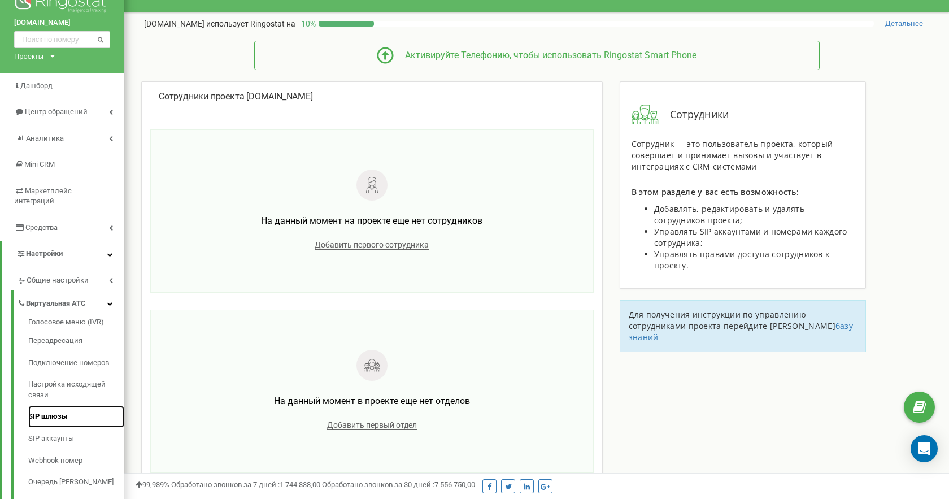
click at [68, 406] on link "SIP шлюзы" at bounding box center [76, 417] width 96 height 22
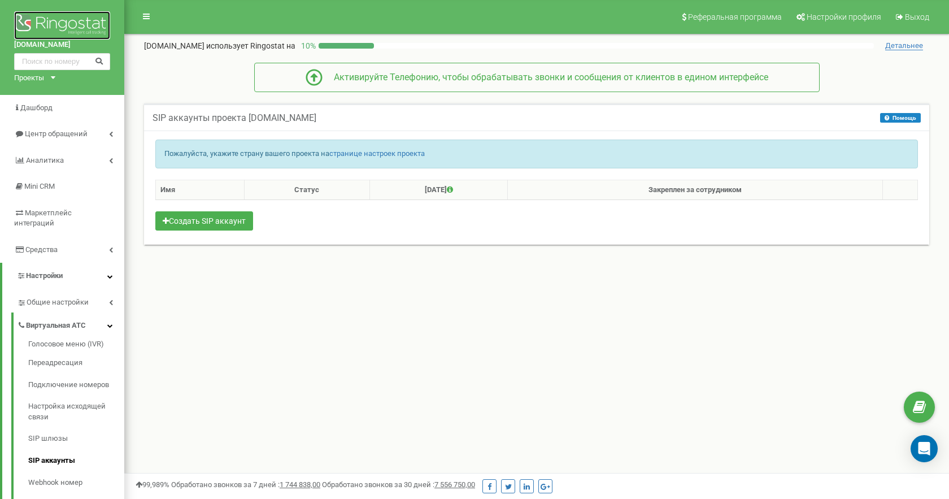
click at [68, 28] on img at bounding box center [62, 25] width 96 height 28
click at [70, 20] on img at bounding box center [62, 25] width 96 height 28
